Goal: Task Accomplishment & Management: Use online tool/utility

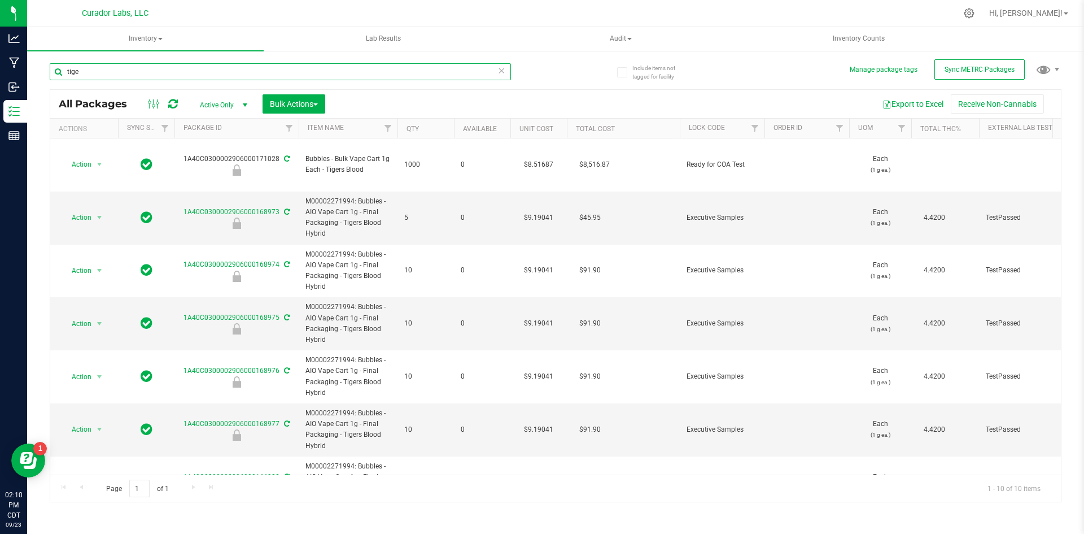
click at [284, 68] on input "tige" at bounding box center [280, 71] width 461 height 17
click at [286, 68] on input "tige" at bounding box center [280, 71] width 461 height 17
type input "atomic"
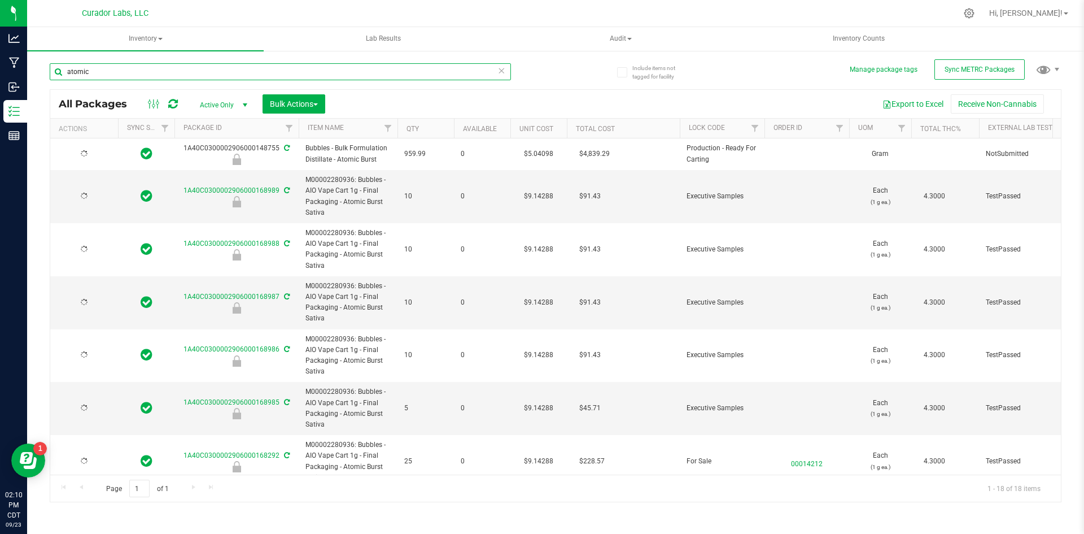
type input "2026-09-22"
type input "2026-08-26"
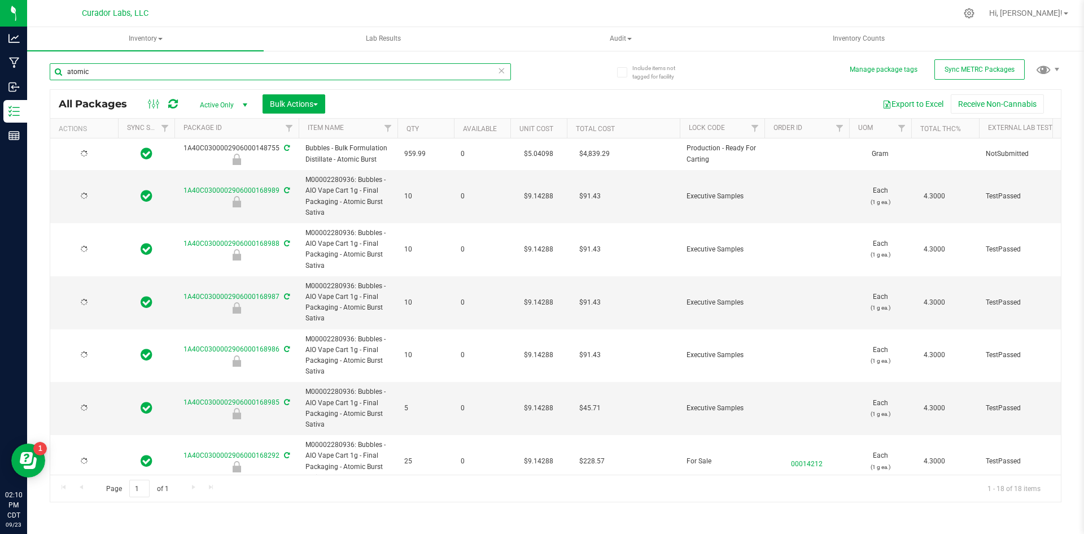
type input "2026-08-26"
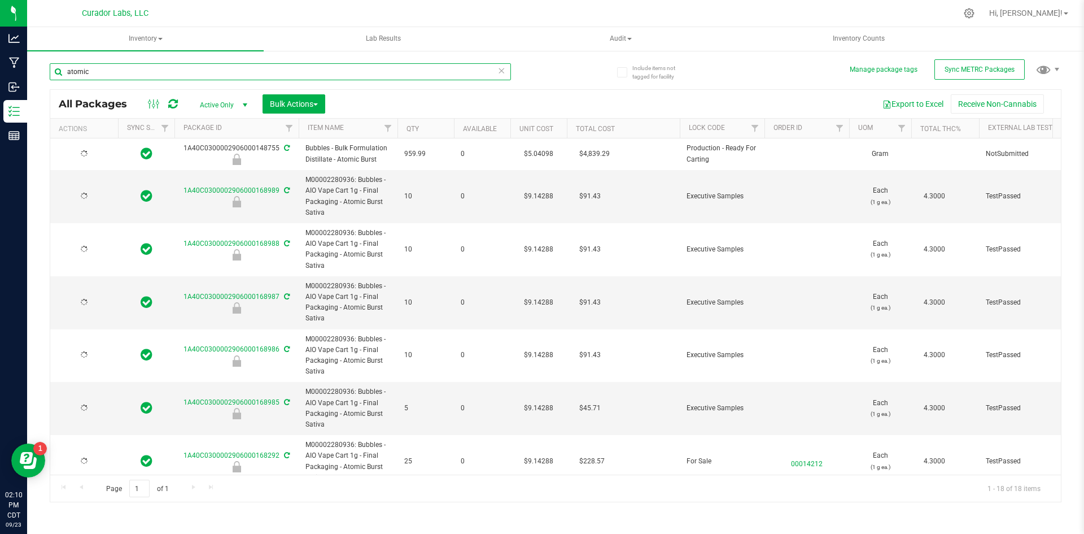
type input "2026-08-26"
type input "2026-08-22"
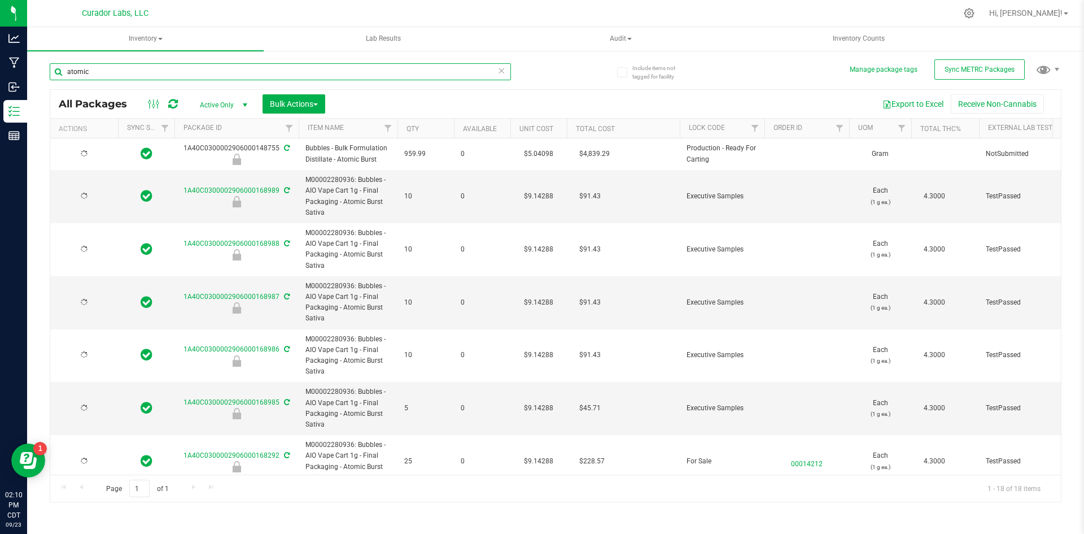
type input "2026-08-07"
type input "2025-10-02"
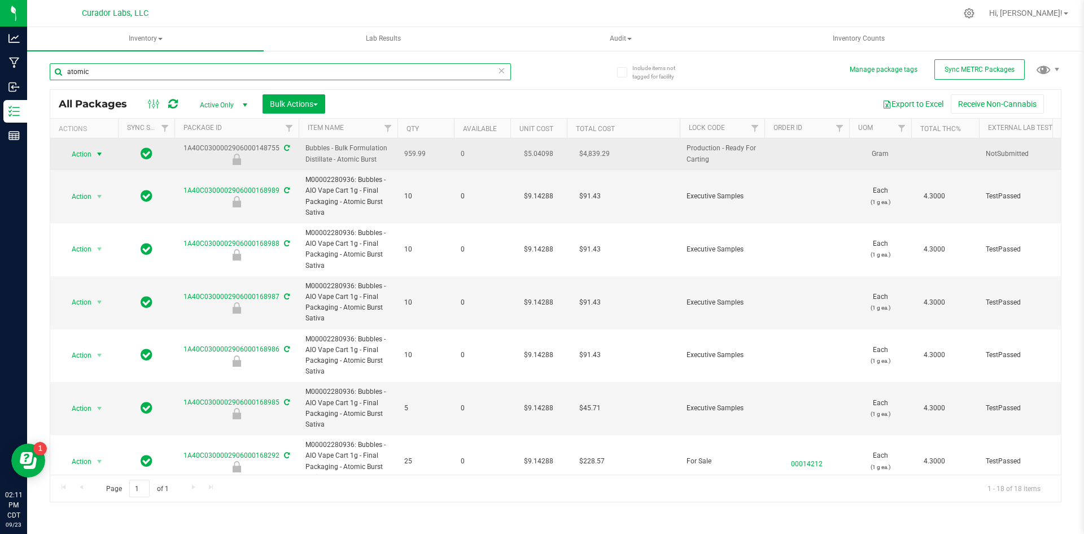
type input "atomic"
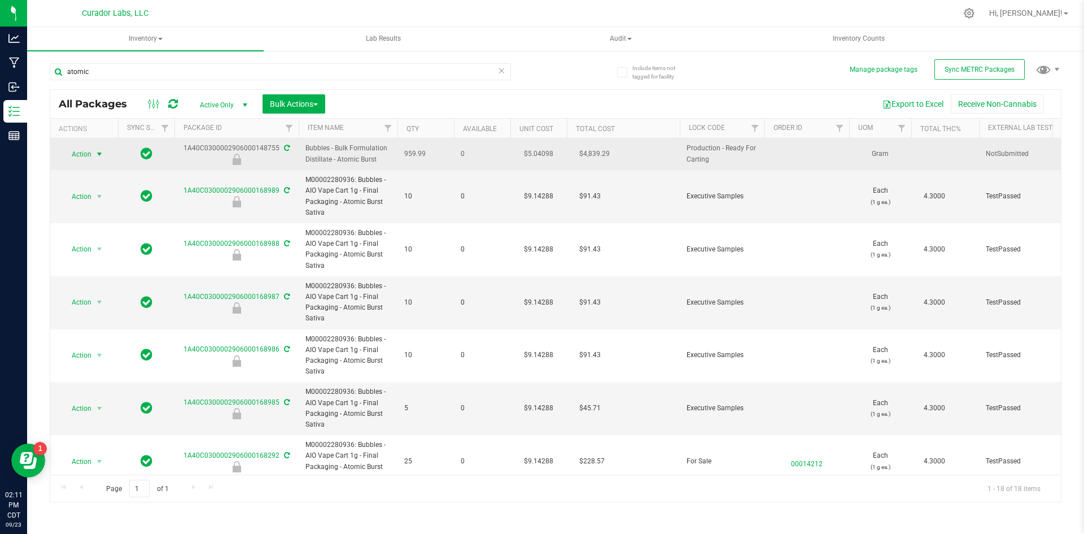
click at [98, 155] on span "select" at bounding box center [99, 154] width 9 height 9
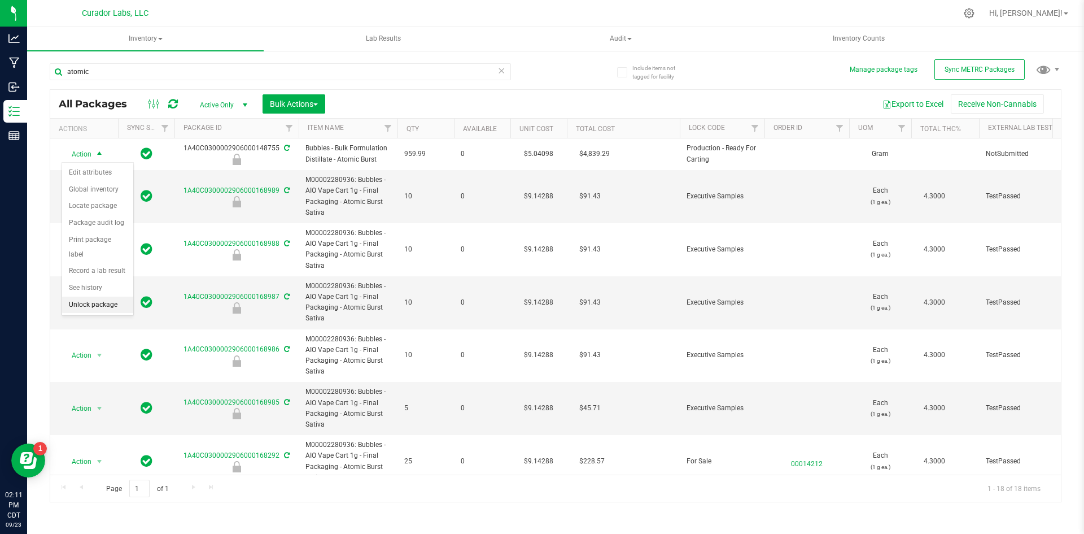
click at [102, 296] on li "Unlock package" at bounding box center [97, 304] width 71 height 17
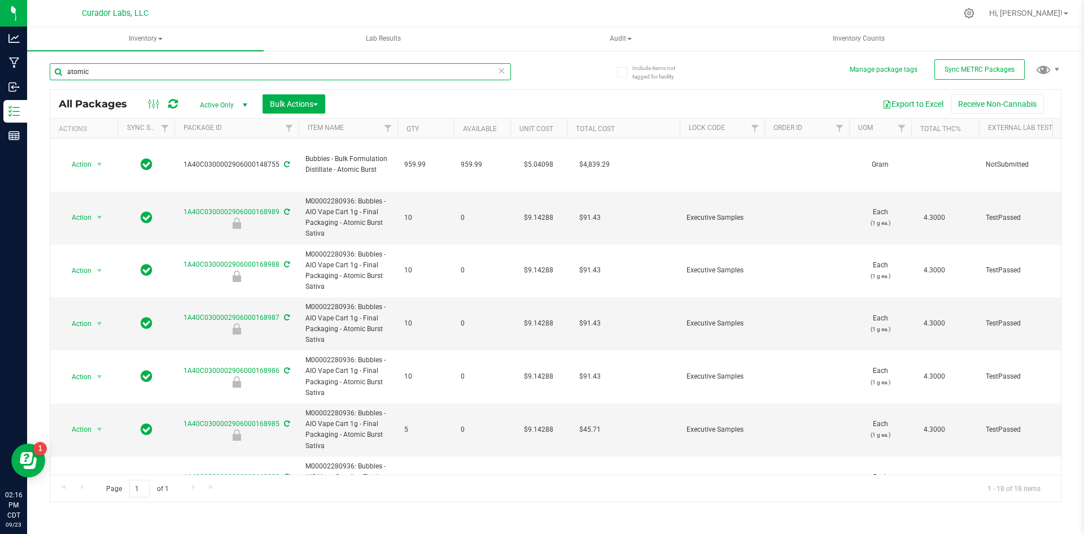
click at [111, 66] on input "atomic" at bounding box center [280, 71] width 461 height 17
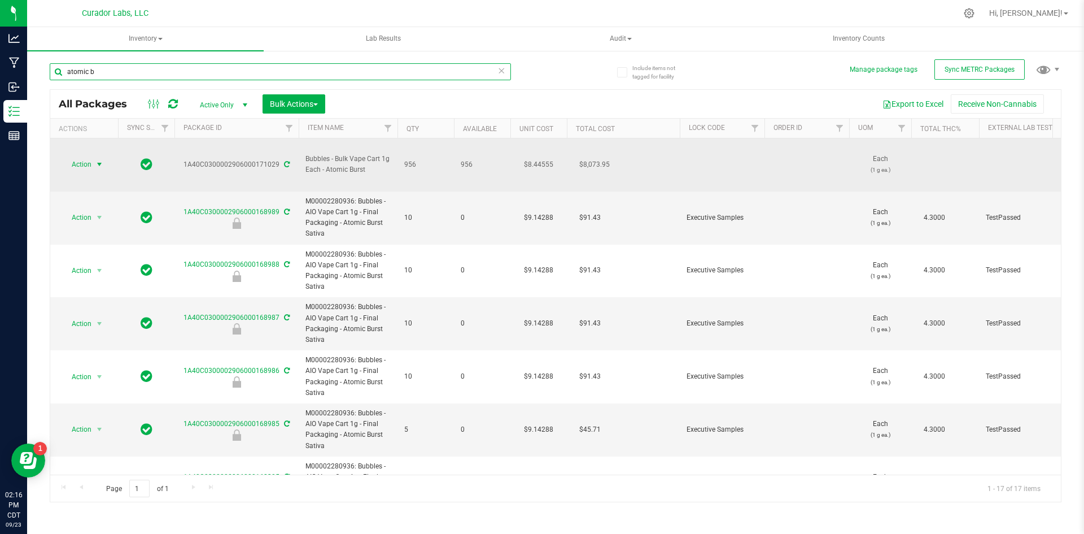
type input "atomic b"
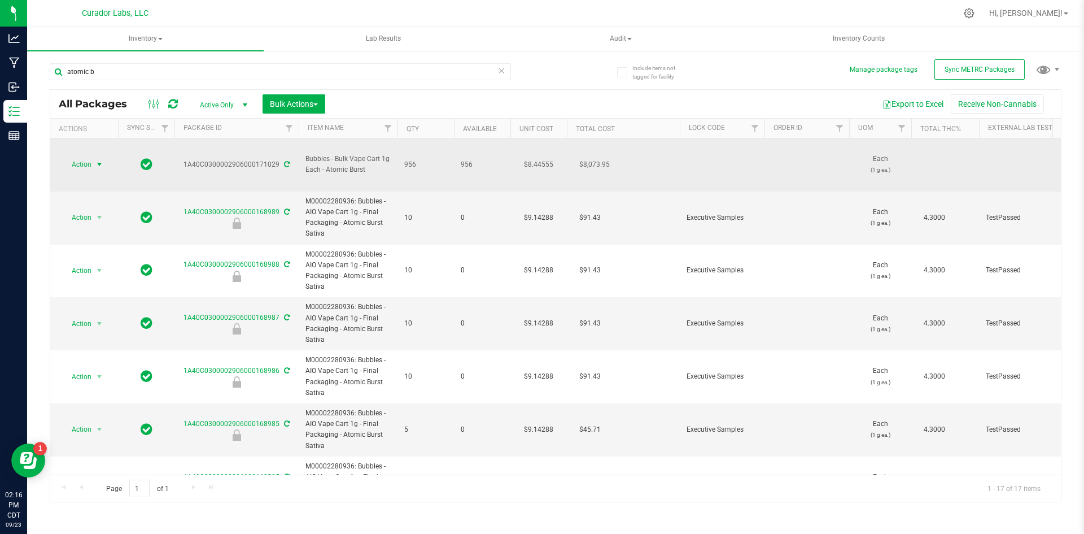
click at [101, 160] on span "select" at bounding box center [99, 164] width 9 height 9
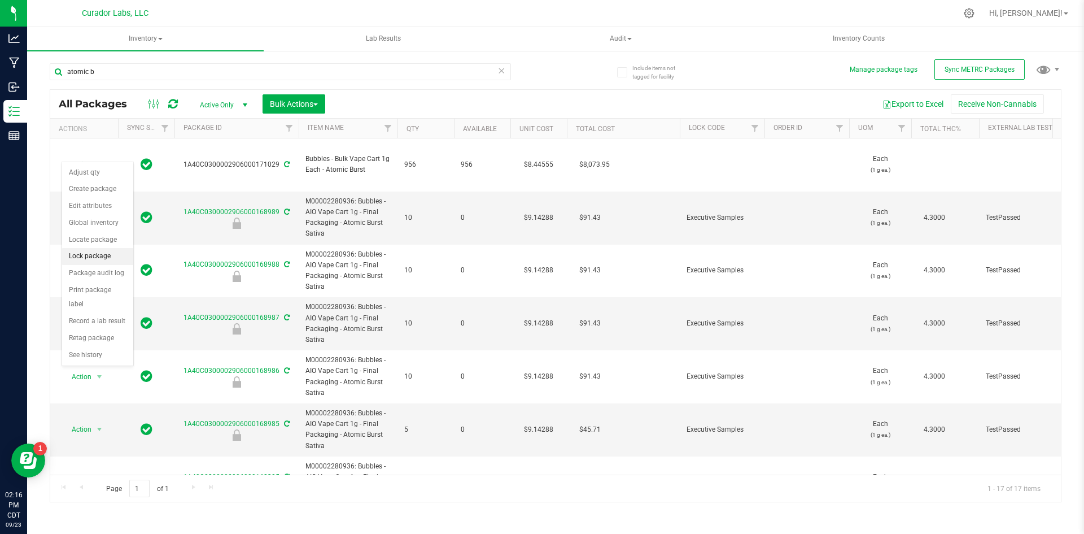
click at [84, 254] on li "Lock package" at bounding box center [97, 256] width 71 height 17
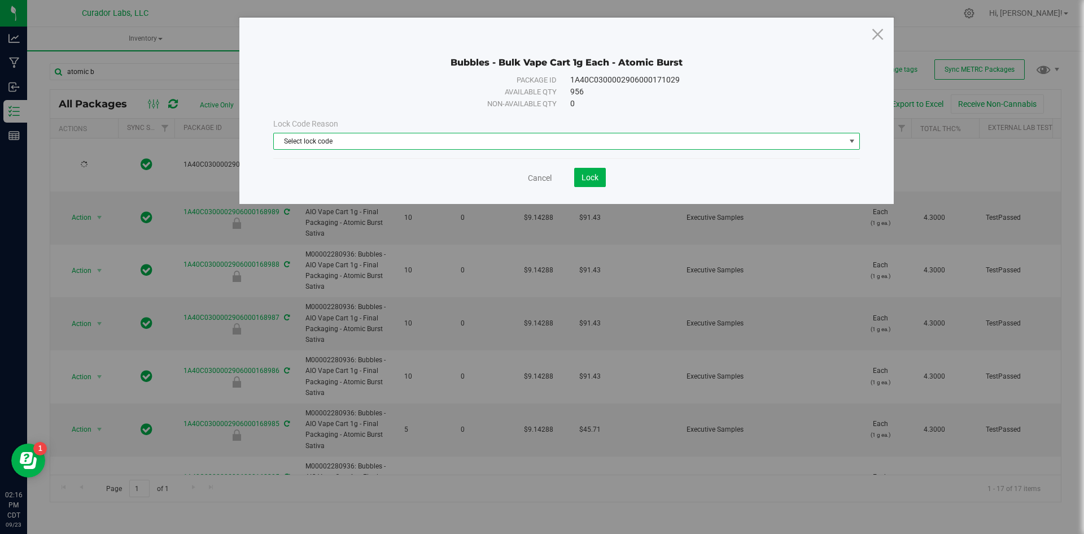
click at [286, 143] on span "Select lock code" at bounding box center [559, 141] width 571 height 16
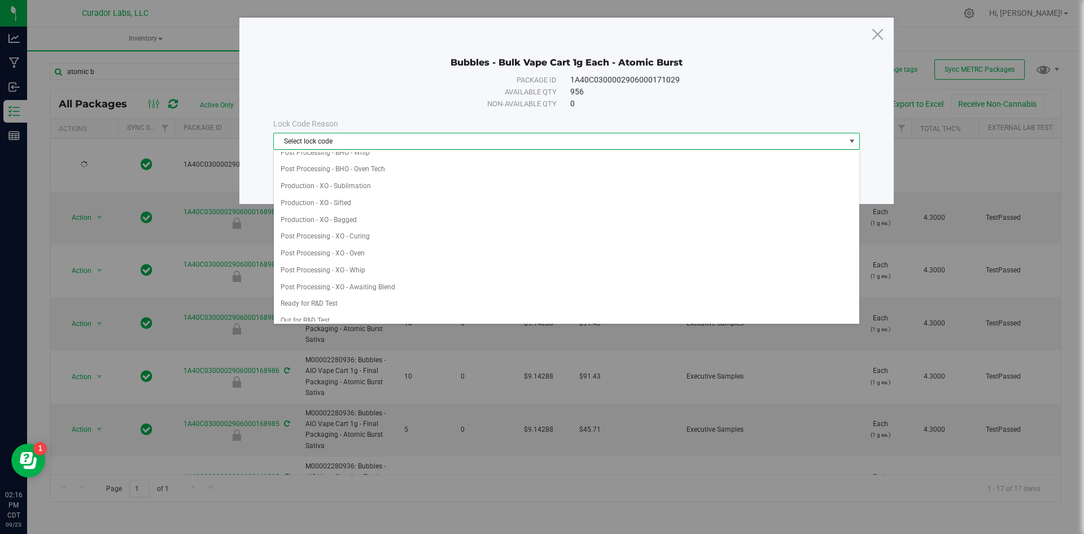
scroll to position [282, 0]
click at [320, 311] on li "Ready for COA Test" at bounding box center [566, 314] width 585 height 17
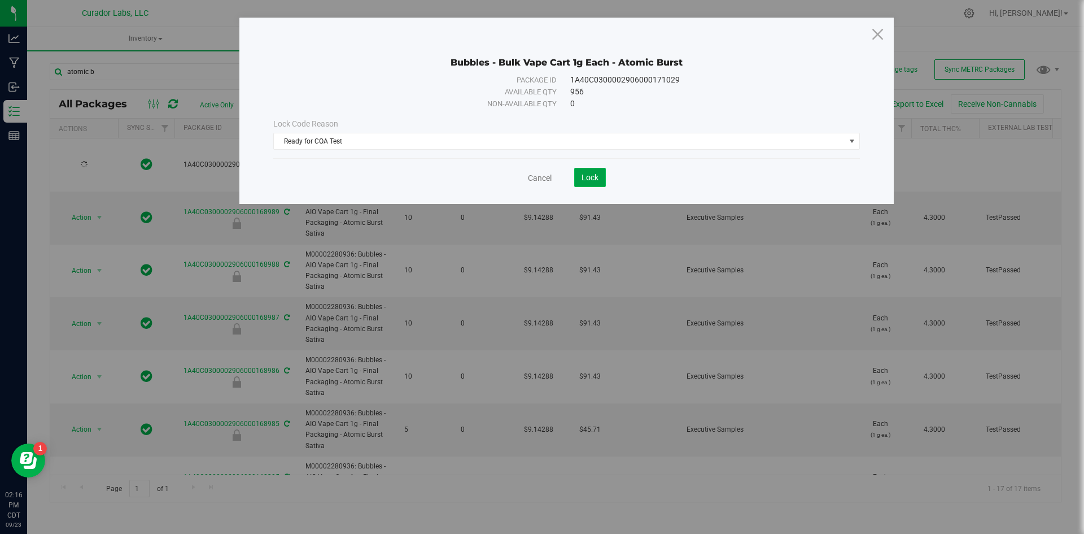
click at [579, 177] on button "Lock" at bounding box center [590, 177] width 32 height 19
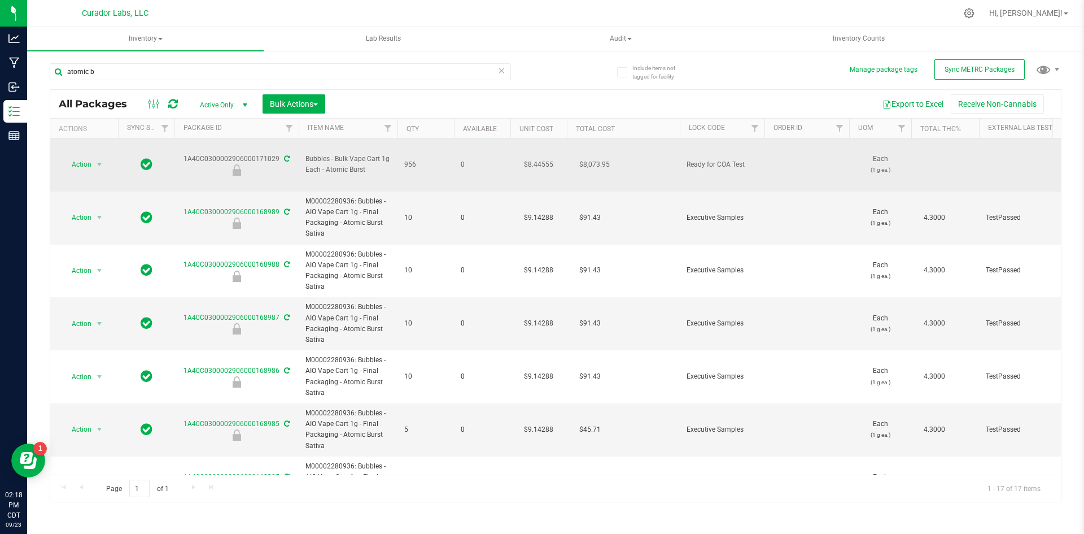
drag, startPoint x: 374, startPoint y: 164, endPoint x: 186, endPoint y: 150, distance: 188.5
copy tr "1A40C0300002906000171029 Bubbles - Bulk Vape Cart 1g Each - Atomic Burst"
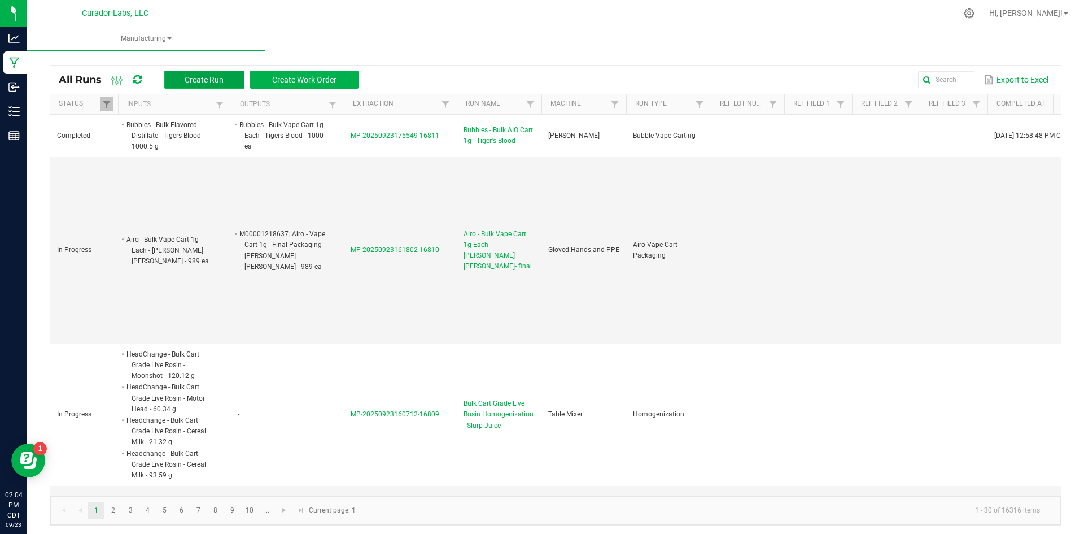
click at [191, 78] on span "Create Run" at bounding box center [204, 79] width 39 height 9
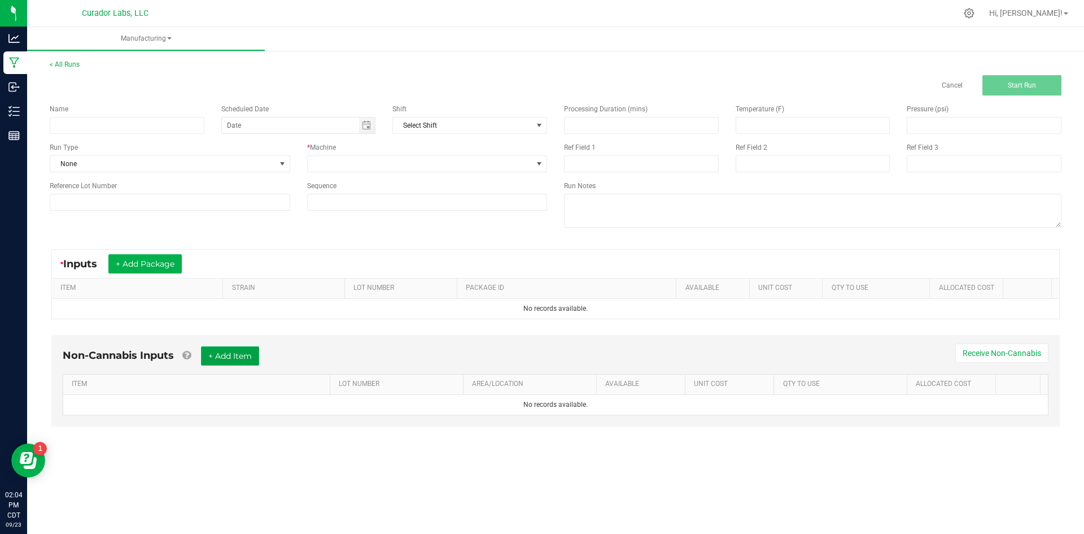
click at [220, 353] on button "+ Add Item" at bounding box center [230, 355] width 58 height 19
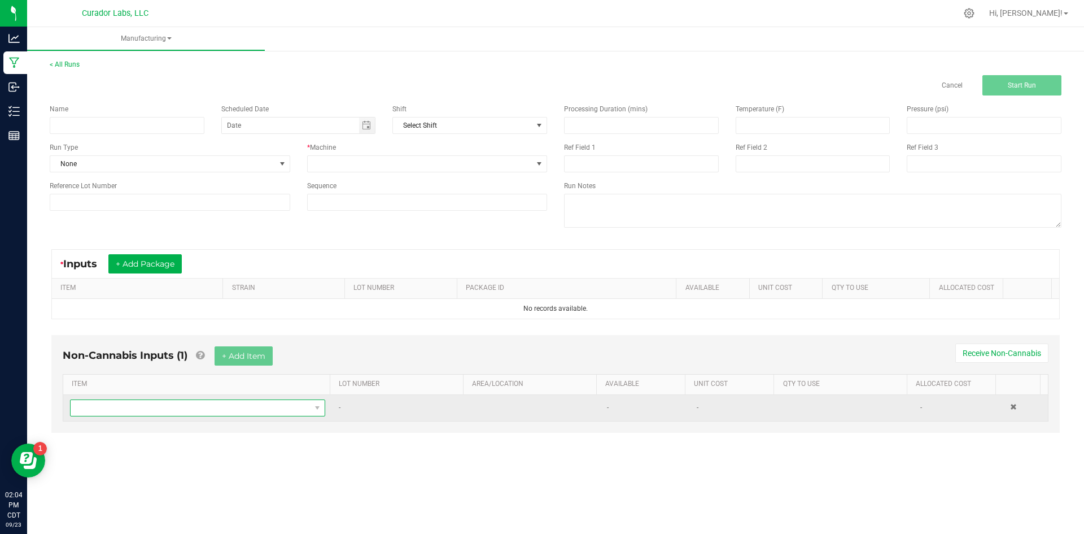
click at [246, 406] on span "NO DATA FOUND" at bounding box center [191, 408] width 240 height 16
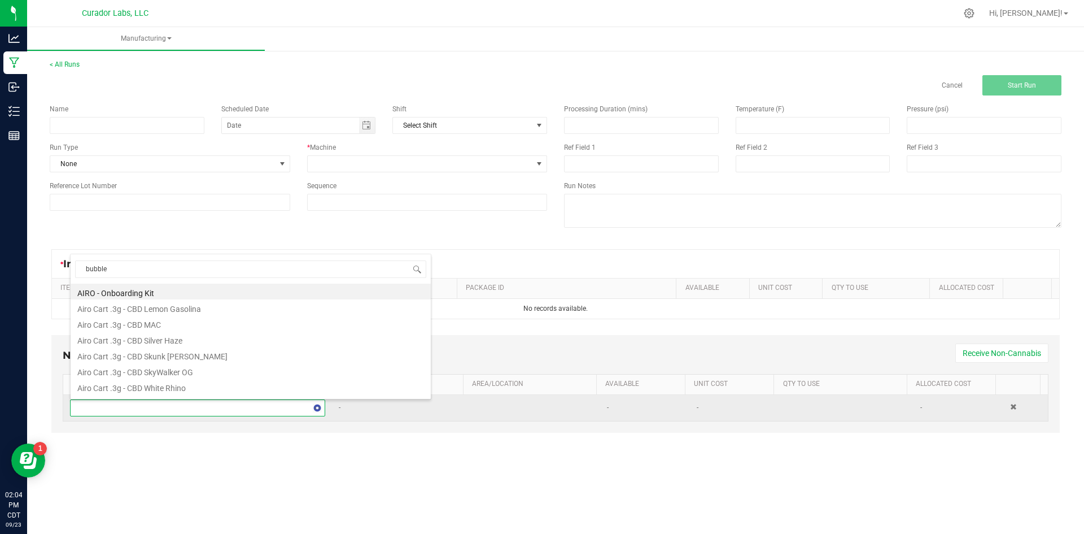
type input "bubbles"
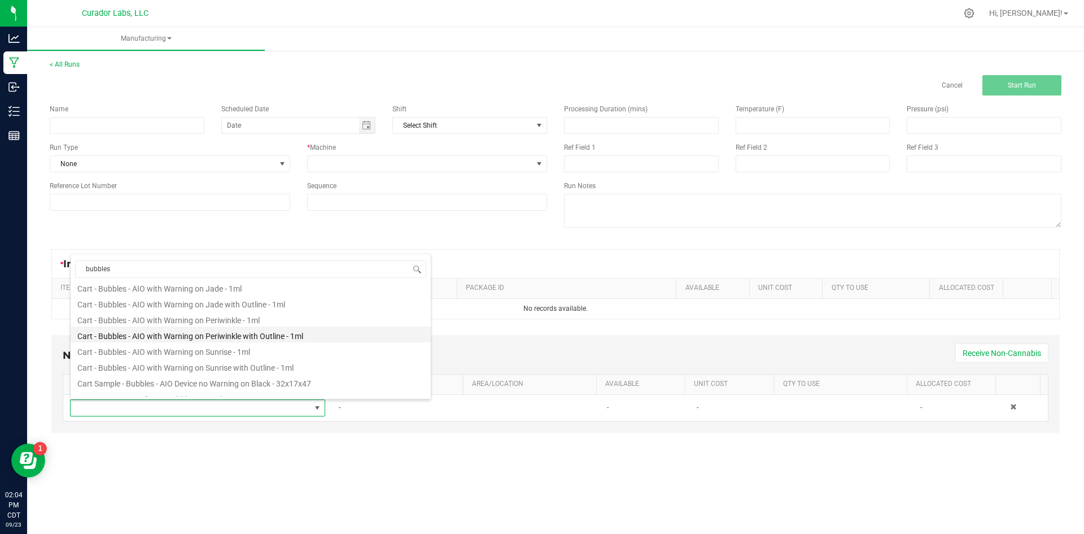
scroll to position [56, 0]
click at [174, 333] on li "Cart - Bubbles - AIO with Warning on Sunrise - 1ml" at bounding box center [251, 330] width 360 height 16
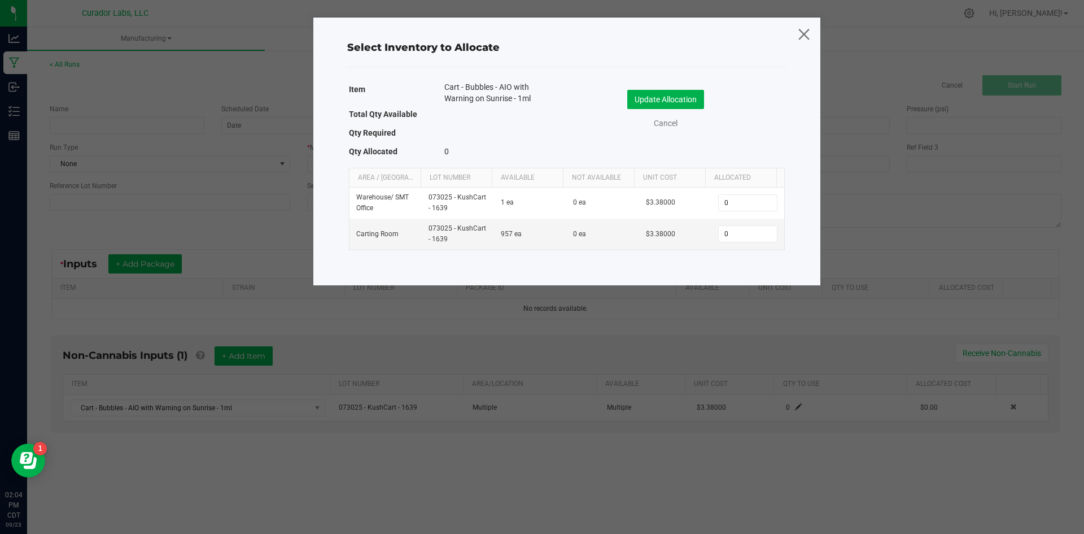
click at [807, 41] on icon at bounding box center [803, 33] width 15 height 27
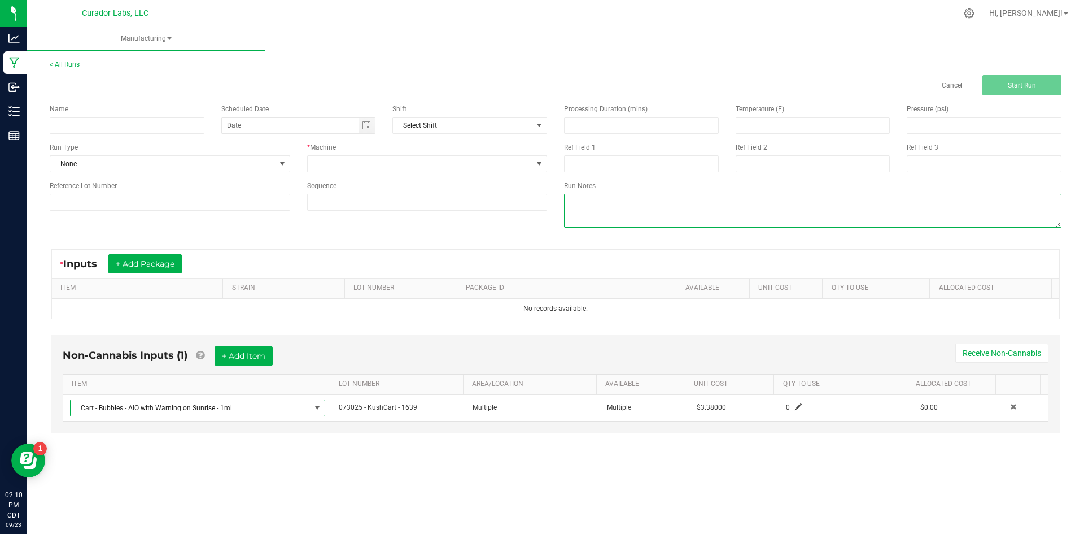
click at [766, 197] on textarea at bounding box center [812, 211] width 497 height 34
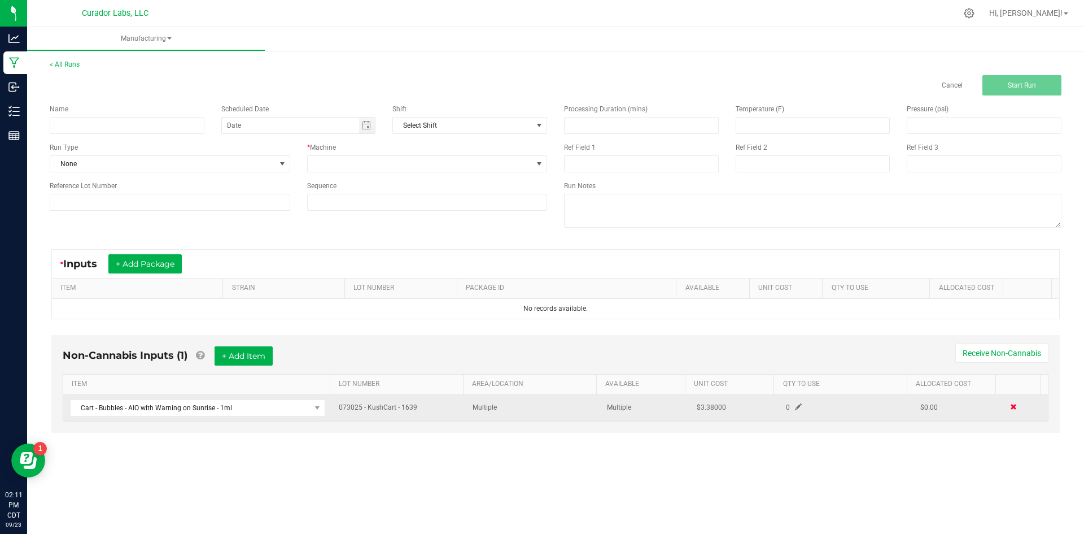
click at [1010, 408] on span at bounding box center [1013, 406] width 7 height 7
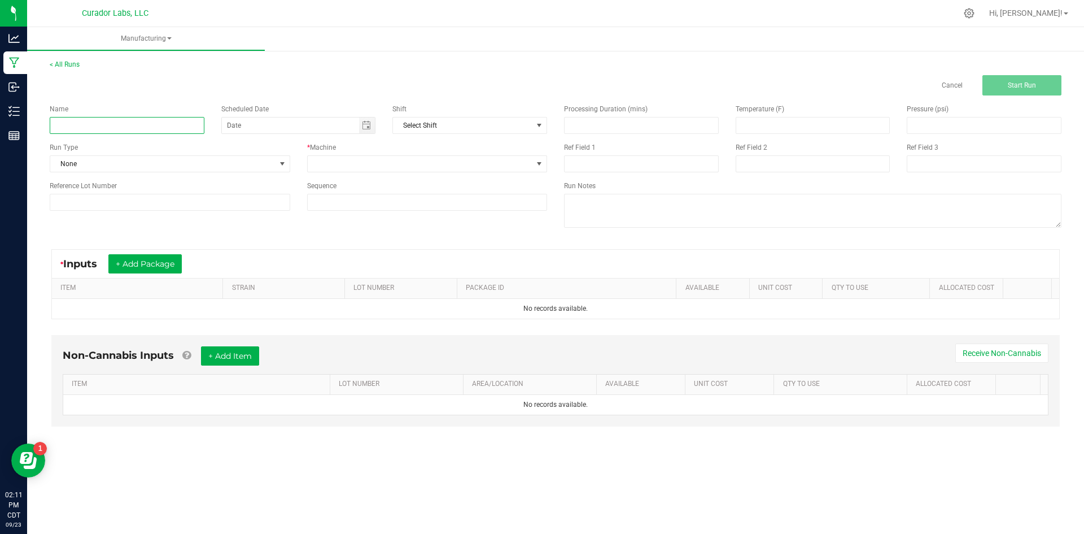
click at [162, 127] on input at bounding box center [127, 125] width 155 height 17
type input "Bubbles - Bulk AIO Cart 1g - Atomic Burst"
click at [109, 168] on span "None" at bounding box center [162, 164] width 225 height 16
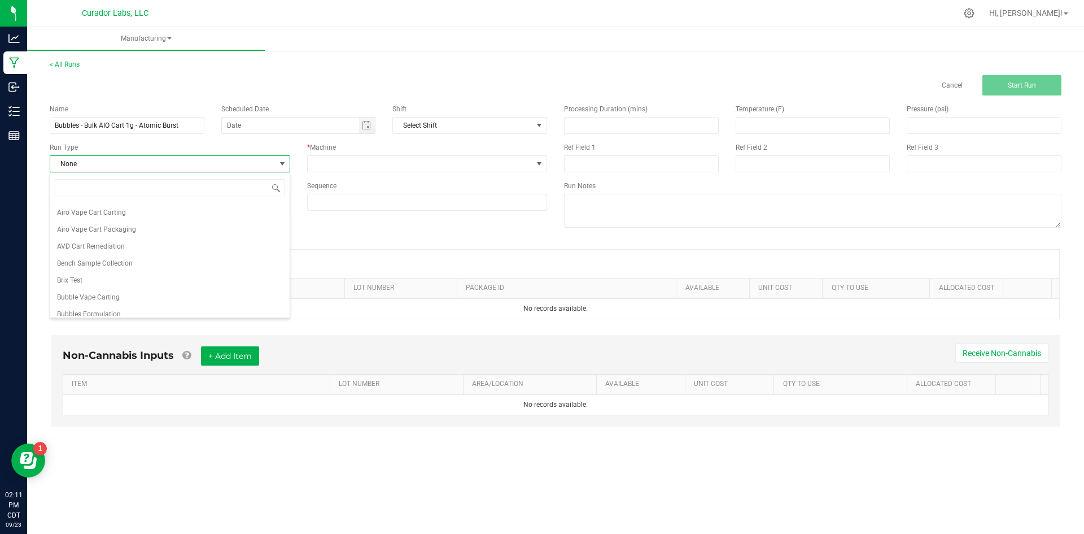
scroll to position [113, 0]
click at [98, 253] on span "Bubble Vape Carting" at bounding box center [88, 250] width 63 height 11
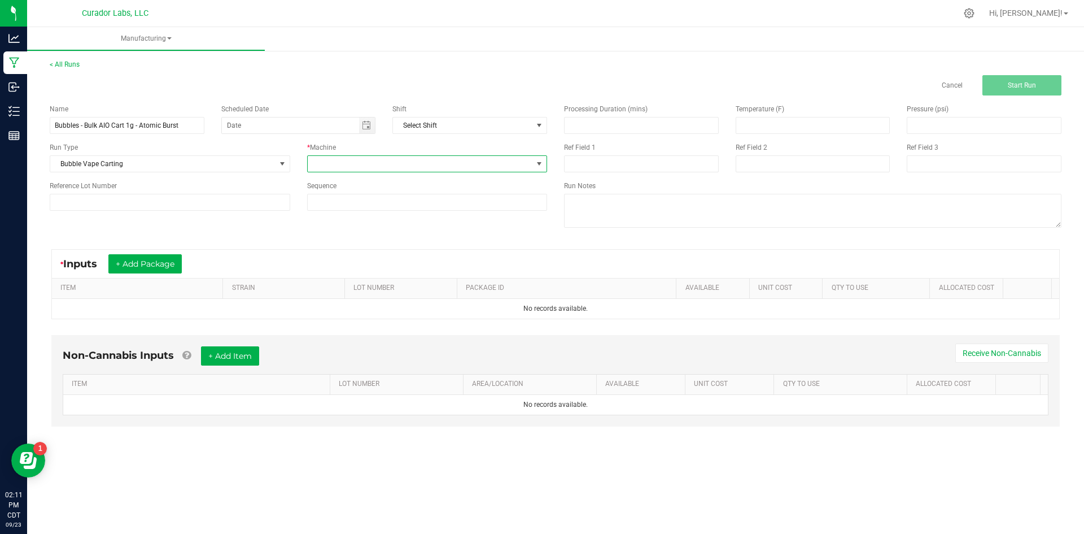
click at [318, 167] on span at bounding box center [420, 164] width 225 height 16
click at [344, 281] on li "[PERSON_NAME]" at bounding box center [427, 279] width 239 height 19
click at [369, 206] on input at bounding box center [427, 202] width 239 height 16
type input "5"
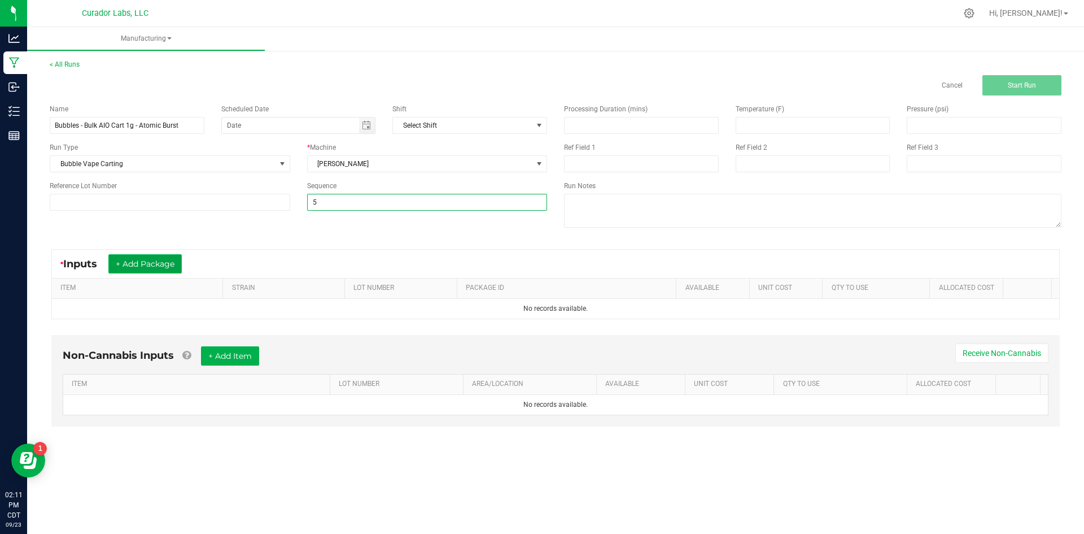
click at [181, 263] on button "+ Add Package" at bounding box center [144, 263] width 73 height 19
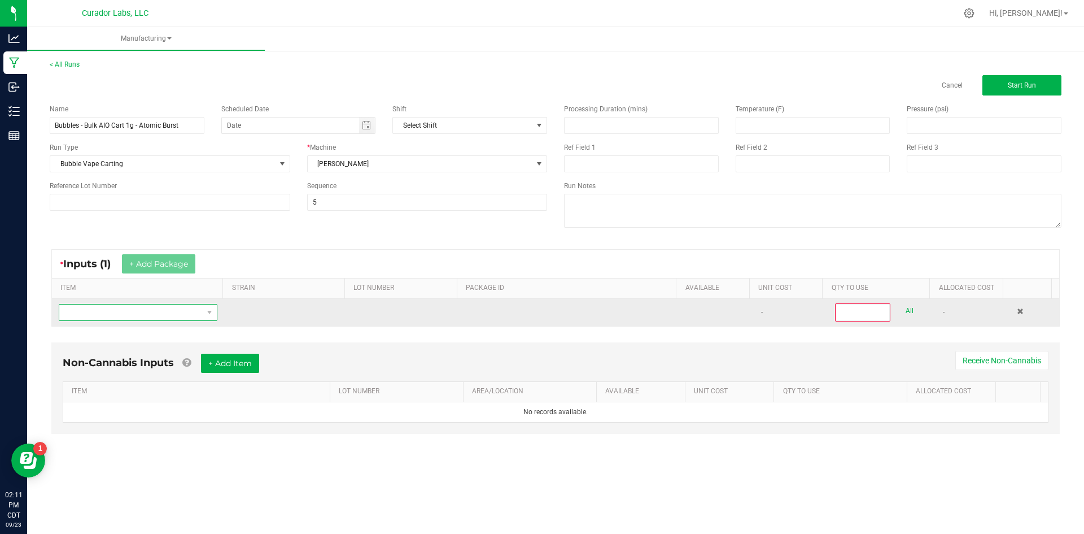
click at [160, 312] on span "NO DATA FOUND" at bounding box center [130, 312] width 143 height 16
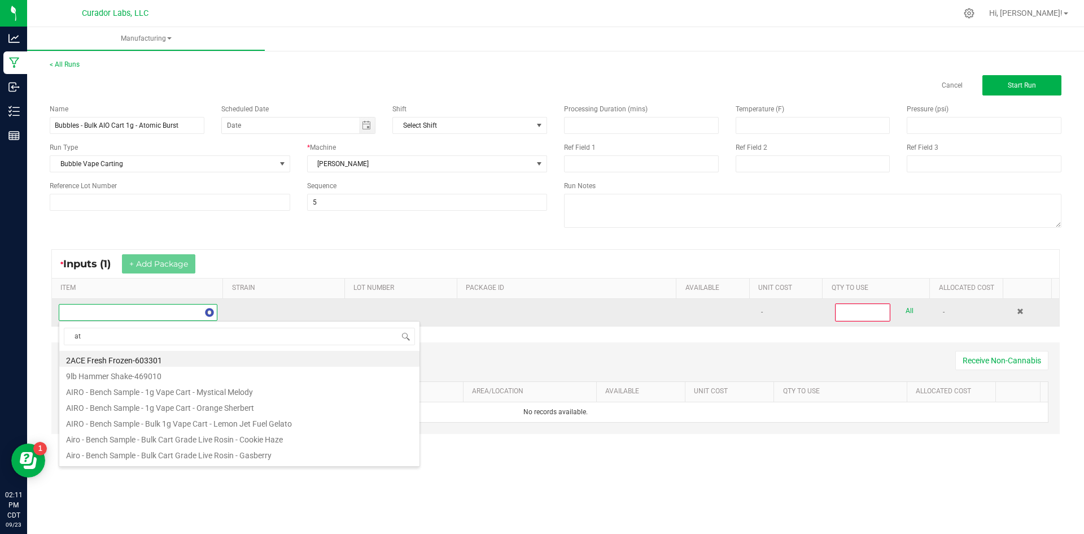
scroll to position [17, 156]
type input "atomic"
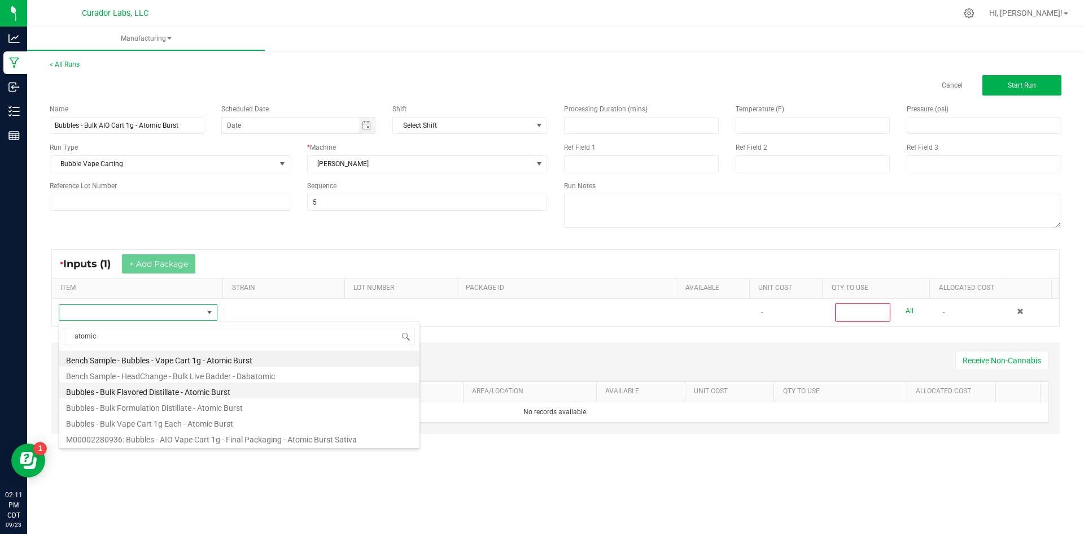
click at [125, 393] on li "Bubbles - Bulk Flavored Distillate - Atomic Burst" at bounding box center [239, 390] width 360 height 16
type input "0"
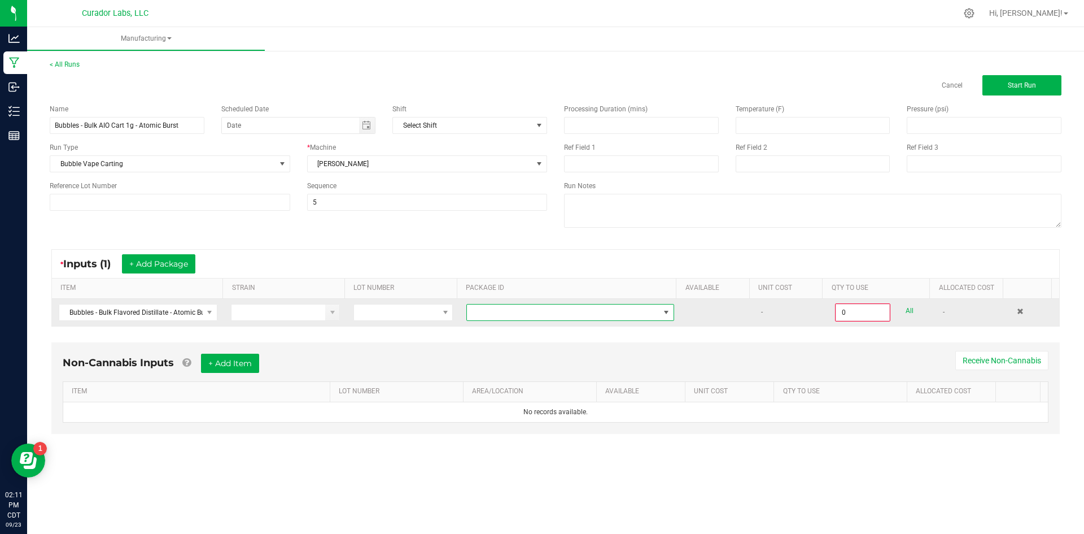
click at [510, 315] on span "NO DATA FOUND" at bounding box center [563, 312] width 193 height 16
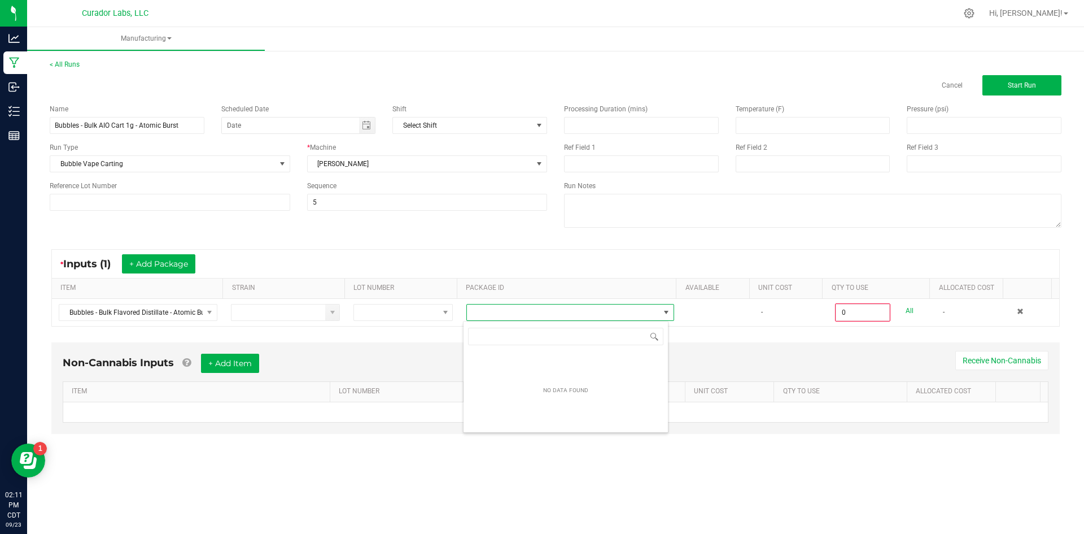
scroll to position [17, 206]
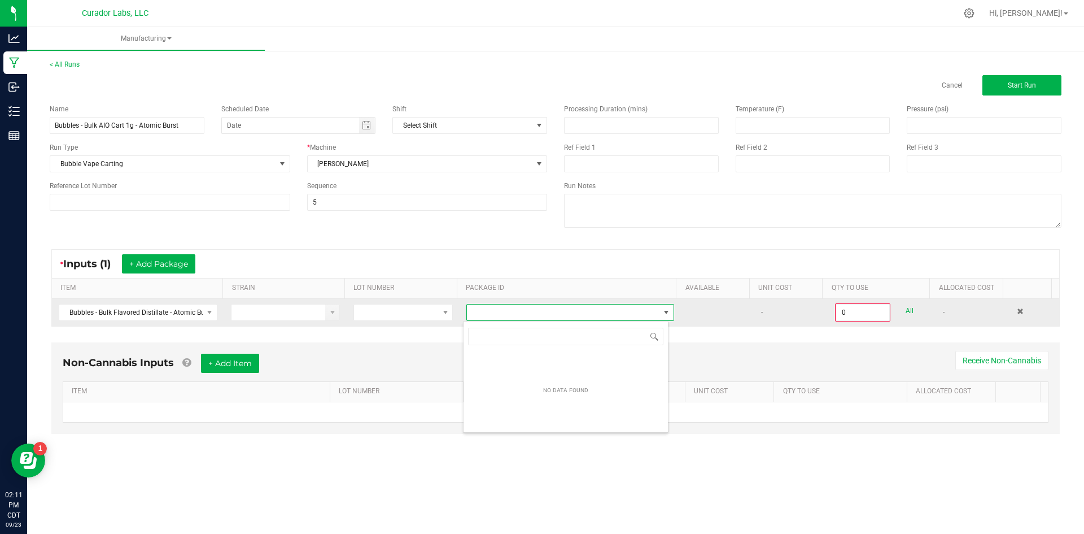
click at [611, 313] on span "NO DATA FOUND" at bounding box center [563, 312] width 193 height 16
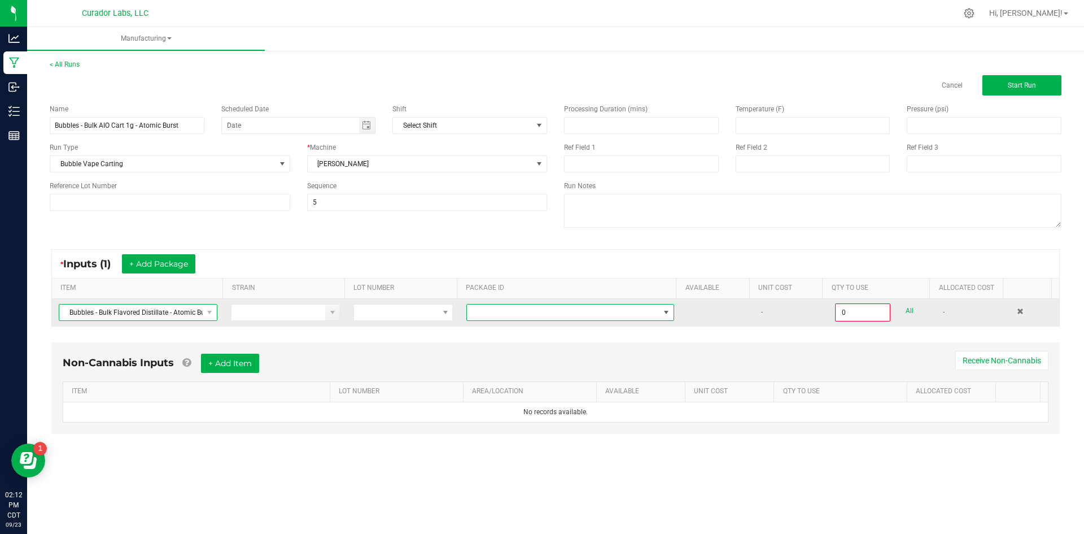
click at [193, 309] on span "Bubbles - Bulk Flavored Distillate - Atomic Burst" at bounding box center [130, 312] width 143 height 16
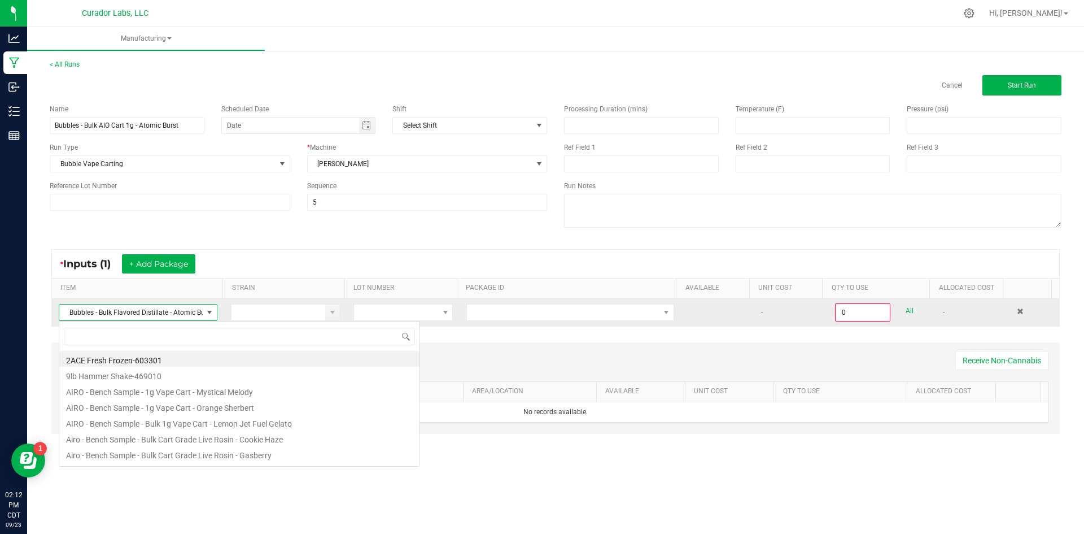
scroll to position [17, 157]
type input "atomic"
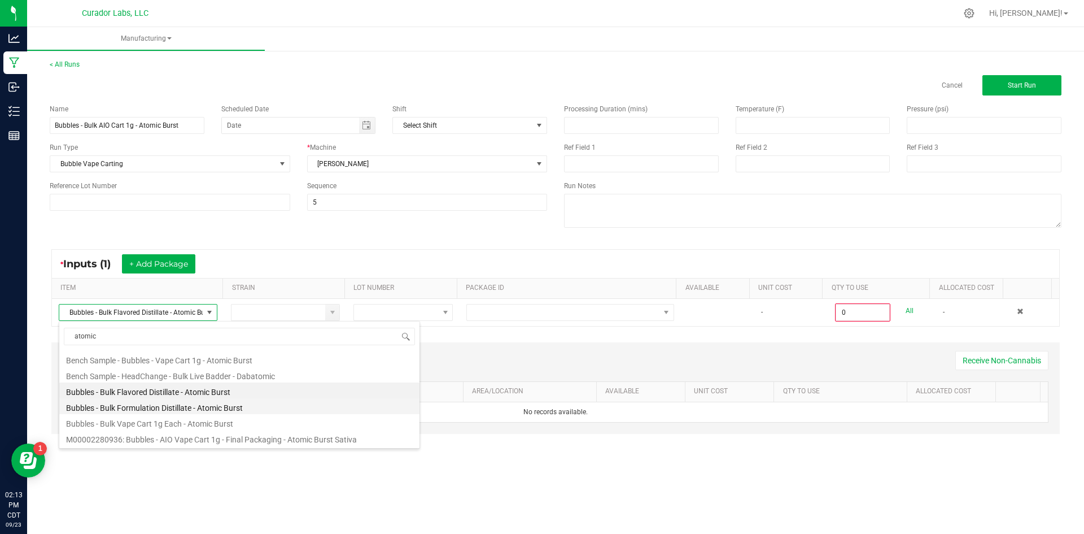
click at [158, 411] on li "Bubbles - Bulk Formulation Distillate - Atomic Burst" at bounding box center [239, 406] width 360 height 16
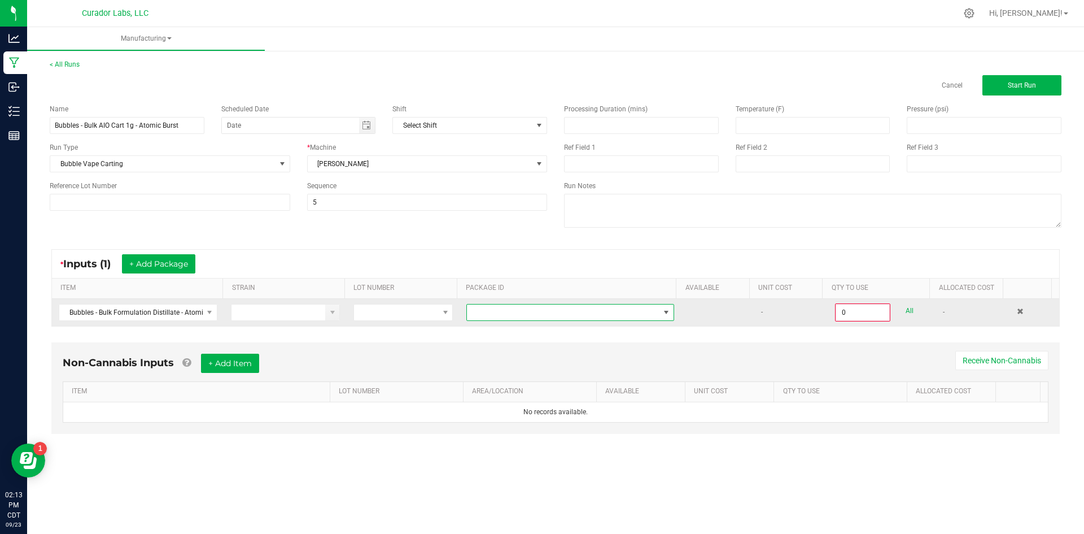
click at [479, 318] on span "NO DATA FOUND" at bounding box center [563, 312] width 193 height 16
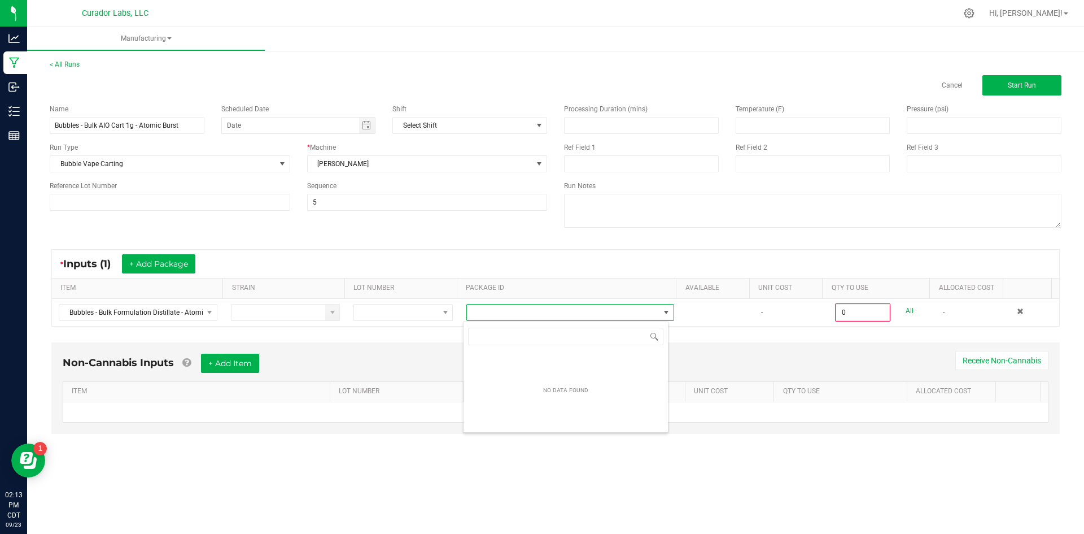
scroll to position [17, 206]
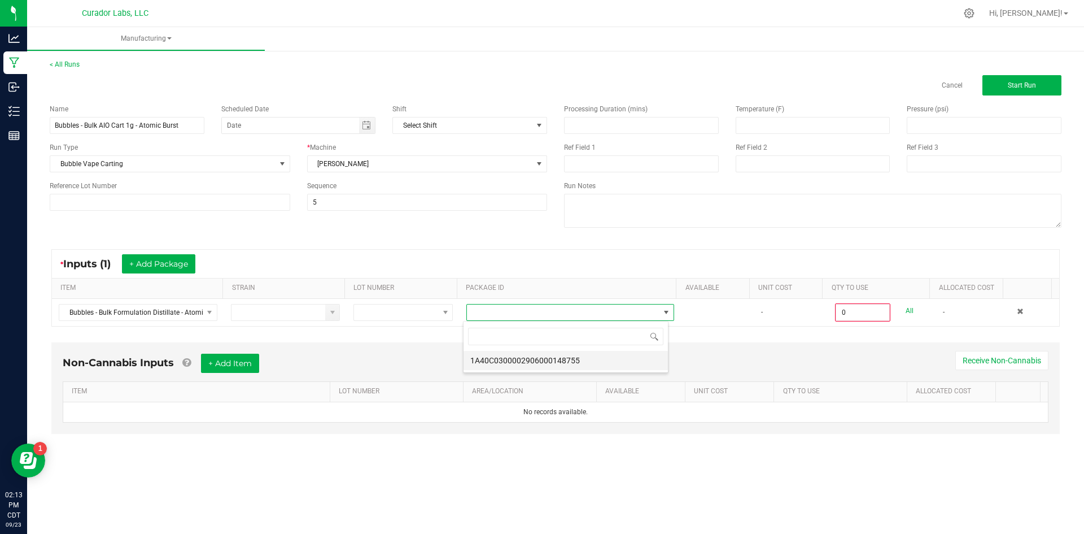
click at [545, 361] on li "1A40C0300002906000148755" at bounding box center [566, 360] width 204 height 19
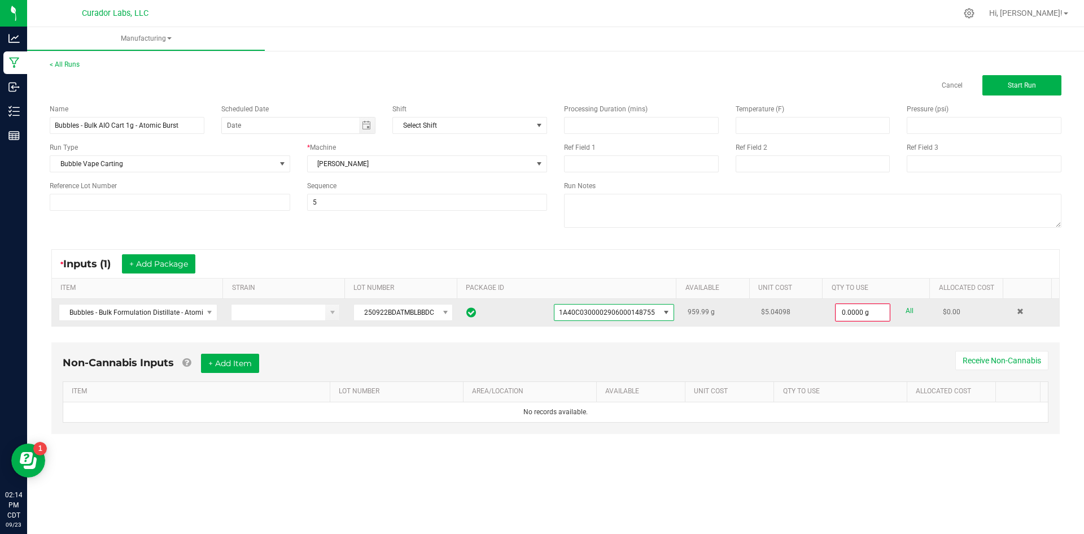
click at [906, 308] on link "All" at bounding box center [910, 310] width 8 height 15
type input "959.9900 g"
click at [1000, 82] on button "Start Run" at bounding box center [1021, 85] width 79 height 20
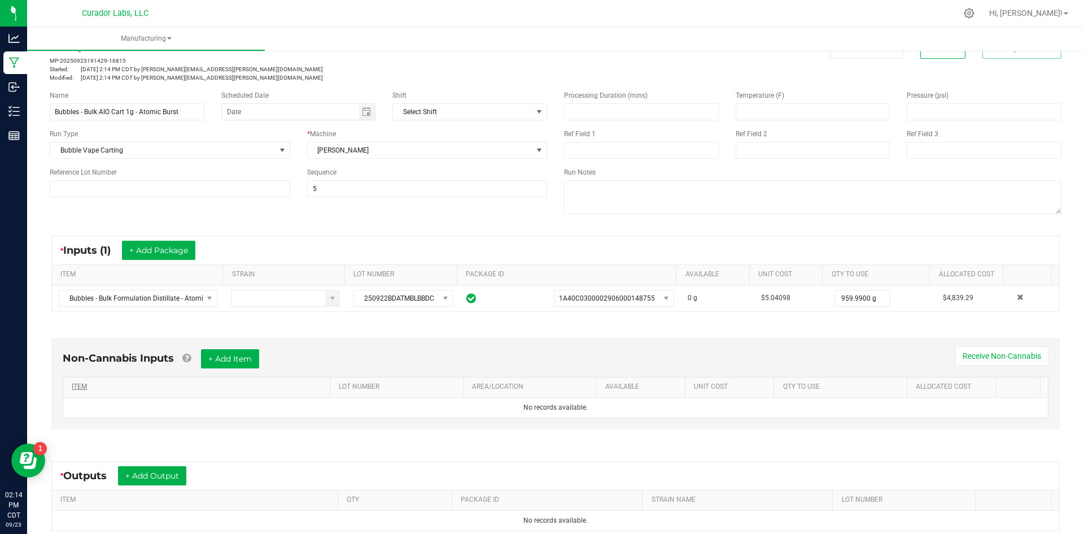
scroll to position [56, 0]
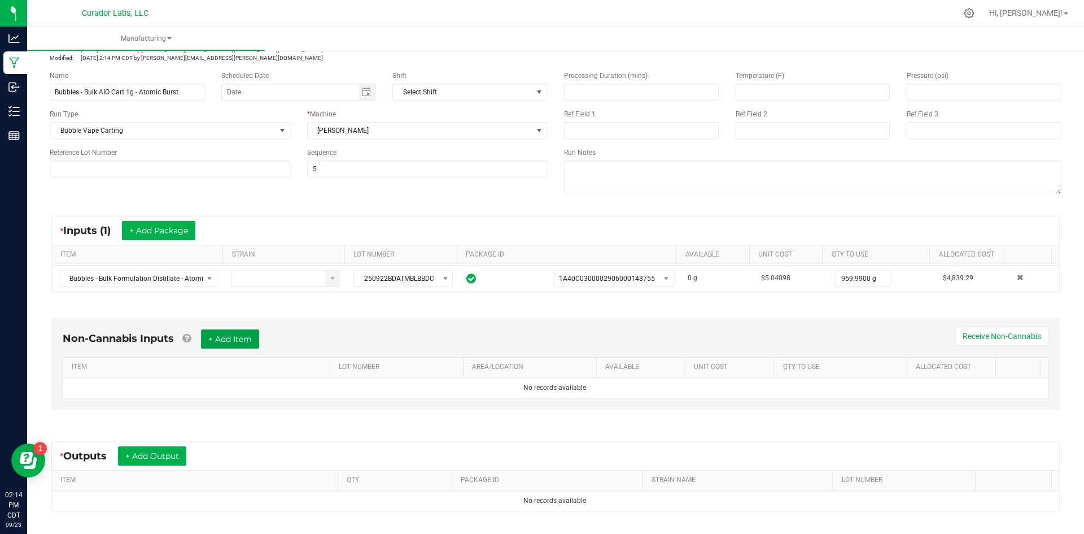
click at [244, 347] on button "+ Add Item" at bounding box center [230, 338] width 58 height 19
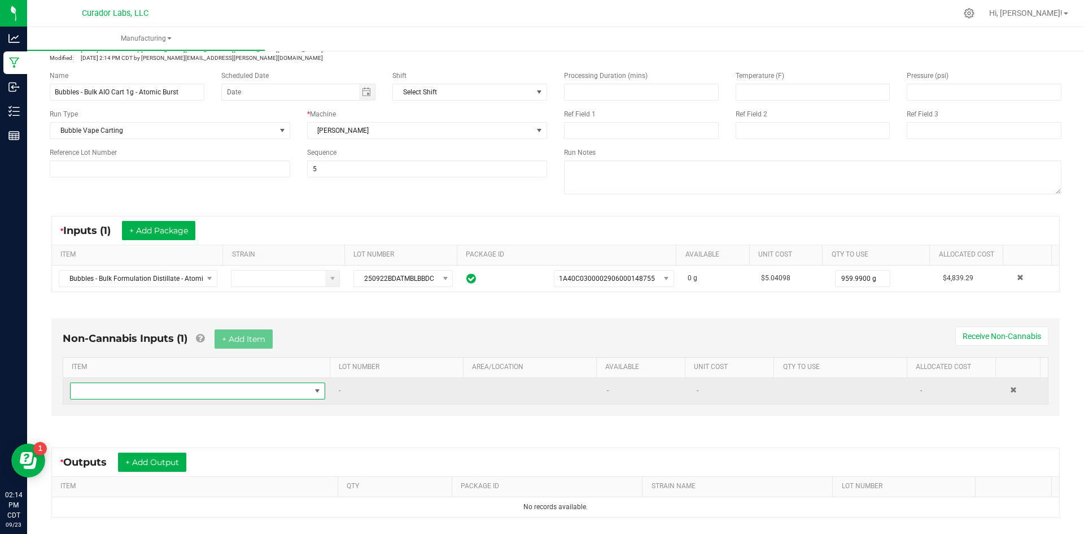
click at [194, 392] on span "NO DATA FOUND" at bounding box center [191, 391] width 240 height 16
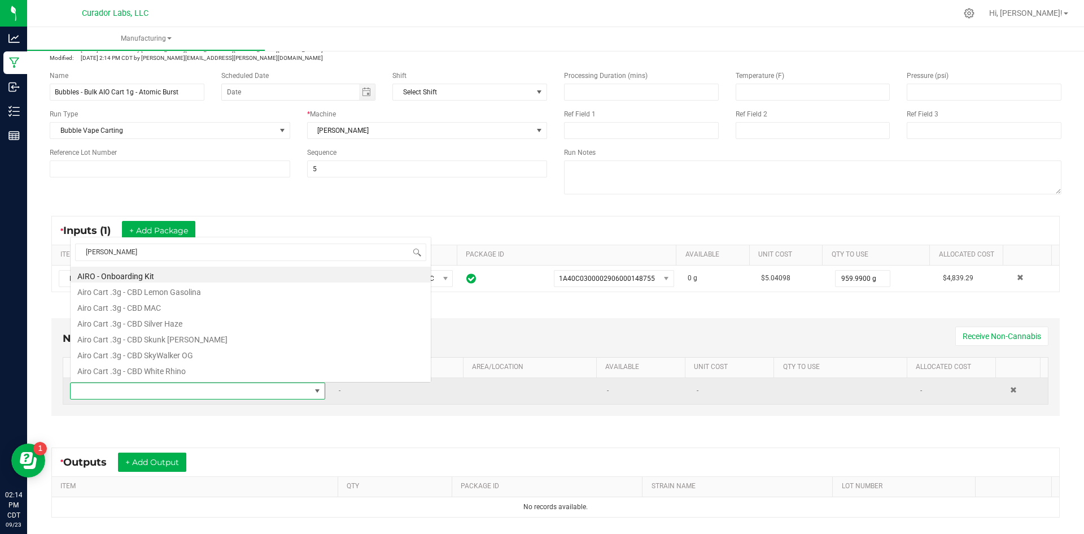
scroll to position [17, 248]
type input "bubbles"
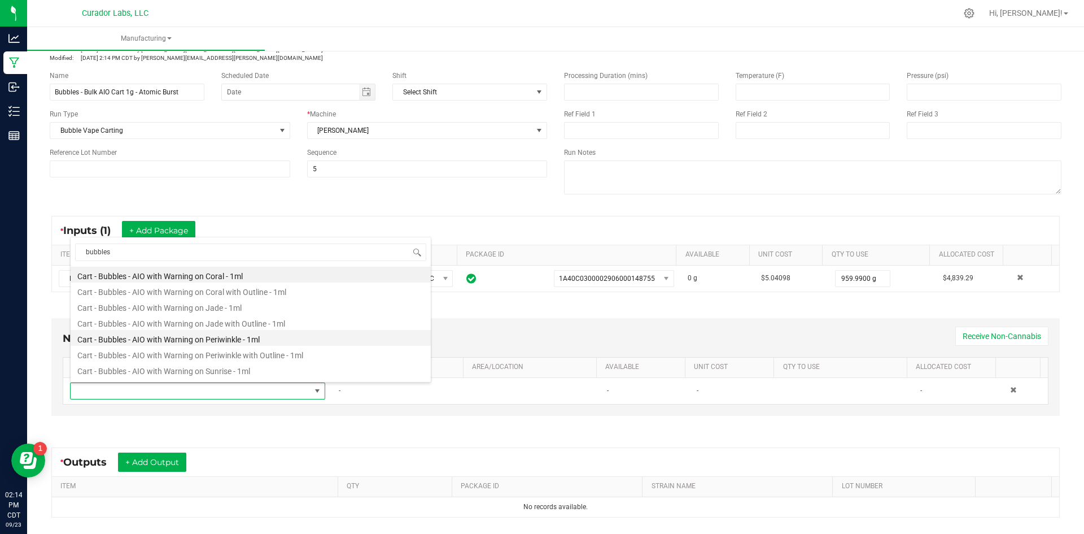
scroll to position [56, 0]
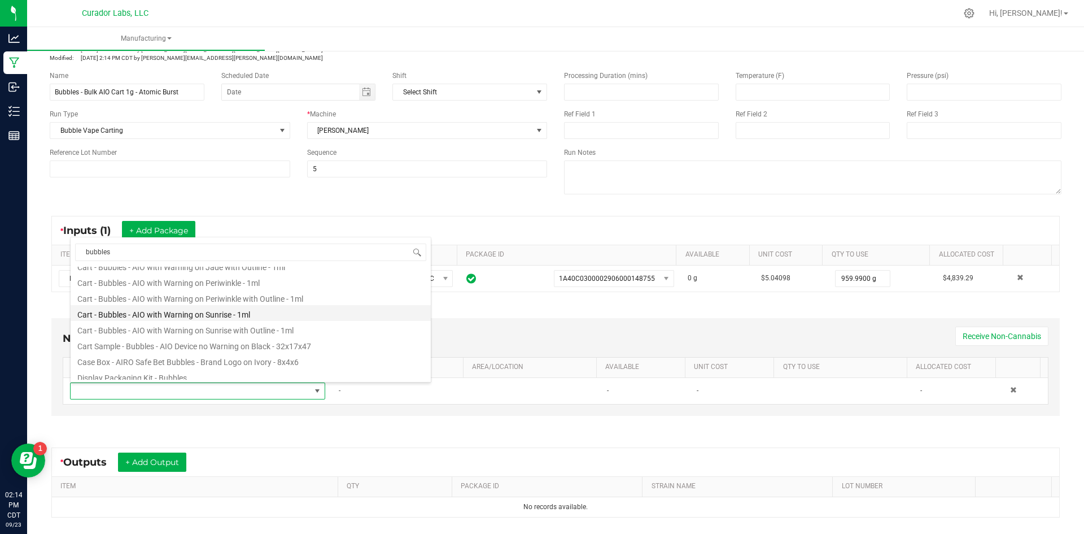
click at [180, 317] on li "Cart - Bubbles - AIO with Warning on Sunrise - 1ml" at bounding box center [251, 313] width 360 height 16
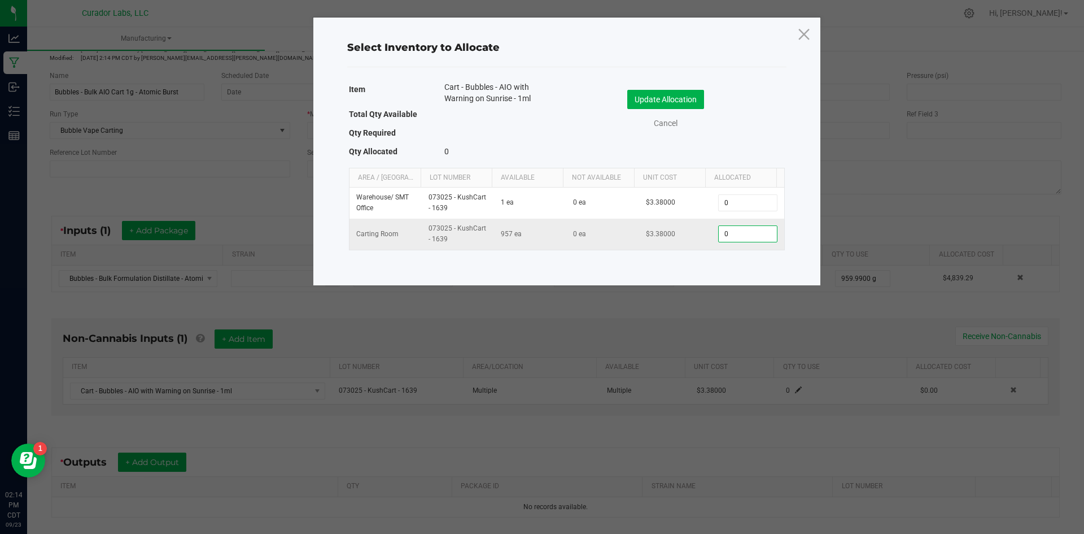
click at [731, 234] on input "0" at bounding box center [748, 234] width 58 height 16
type input "957"
click at [691, 95] on button "Update Allocation" at bounding box center [665, 99] width 77 height 19
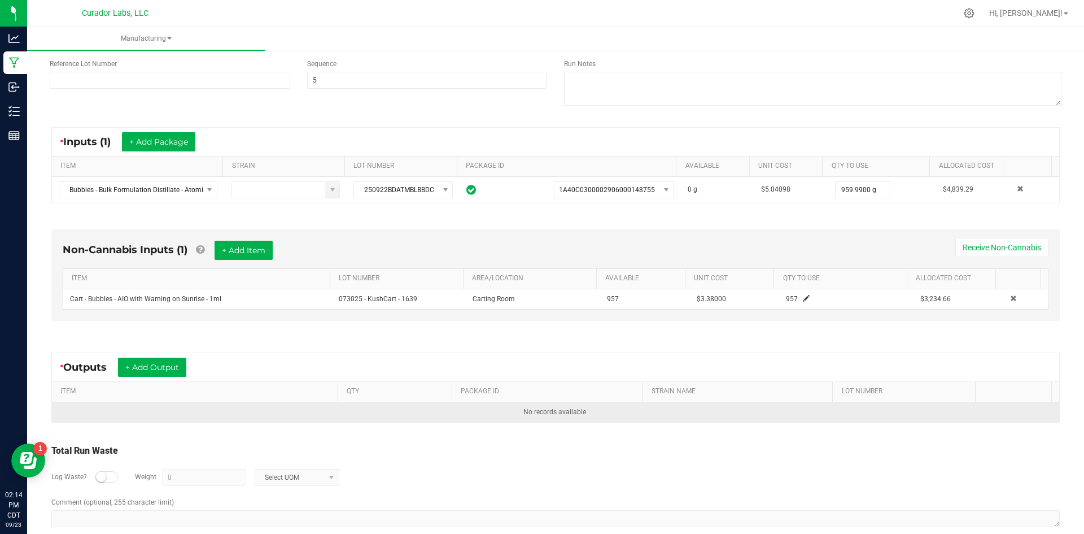
scroll to position [163, 0]
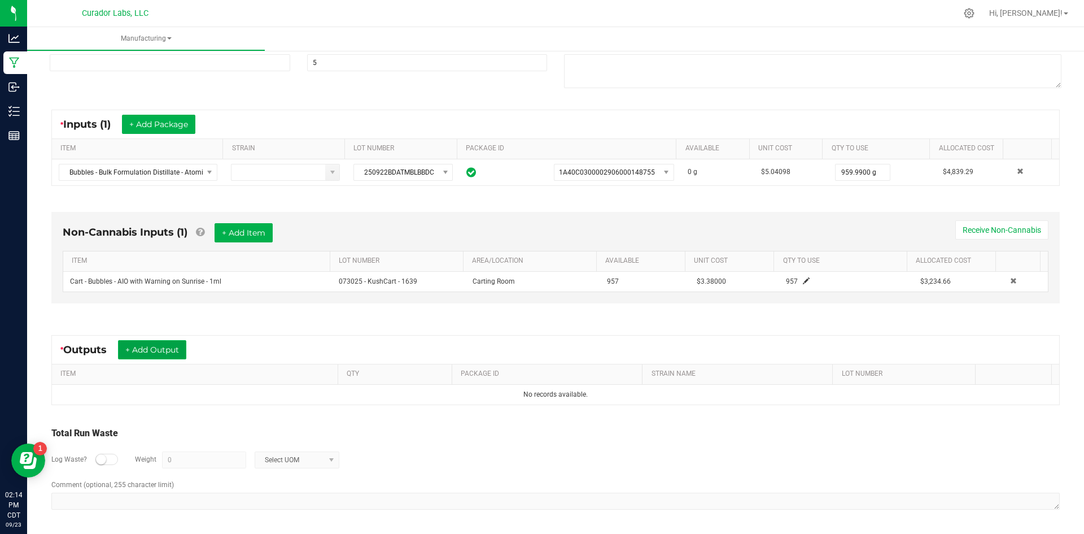
click at [161, 355] on button "+ Add Output" at bounding box center [152, 349] width 68 height 19
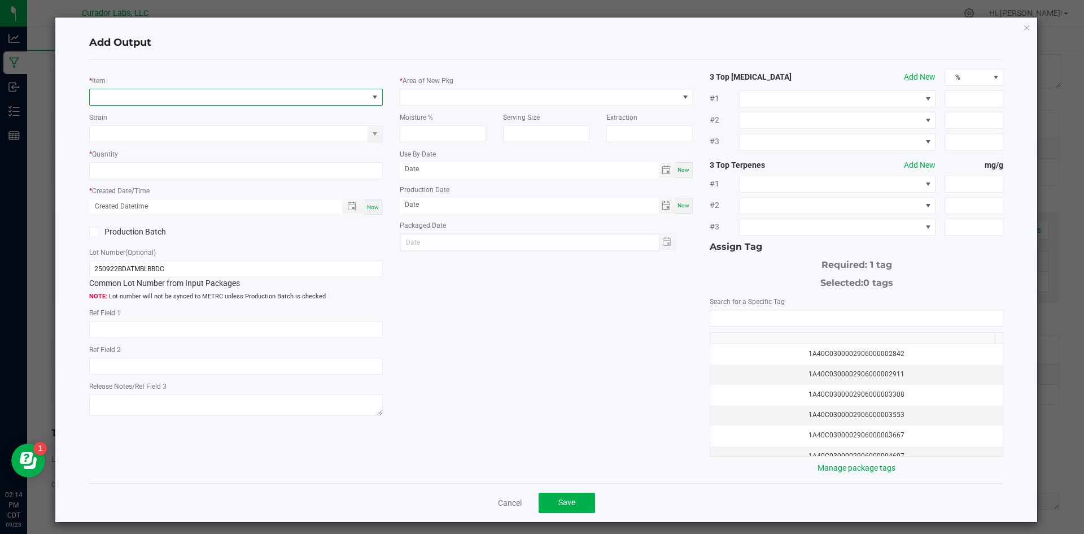
click at [213, 103] on span "NO DATA FOUND" at bounding box center [229, 97] width 278 height 16
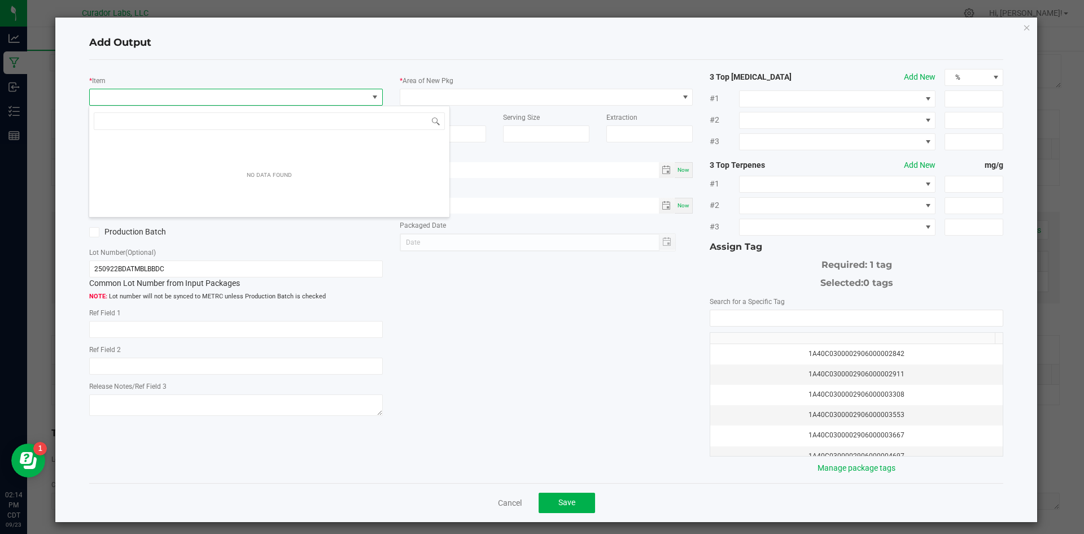
scroll to position [17, 291]
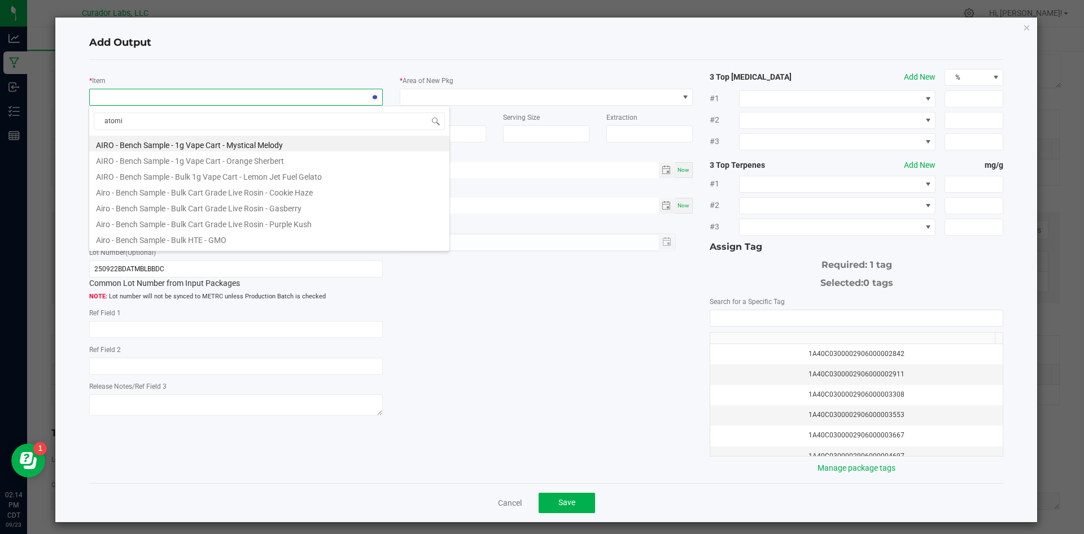
type input "atomic"
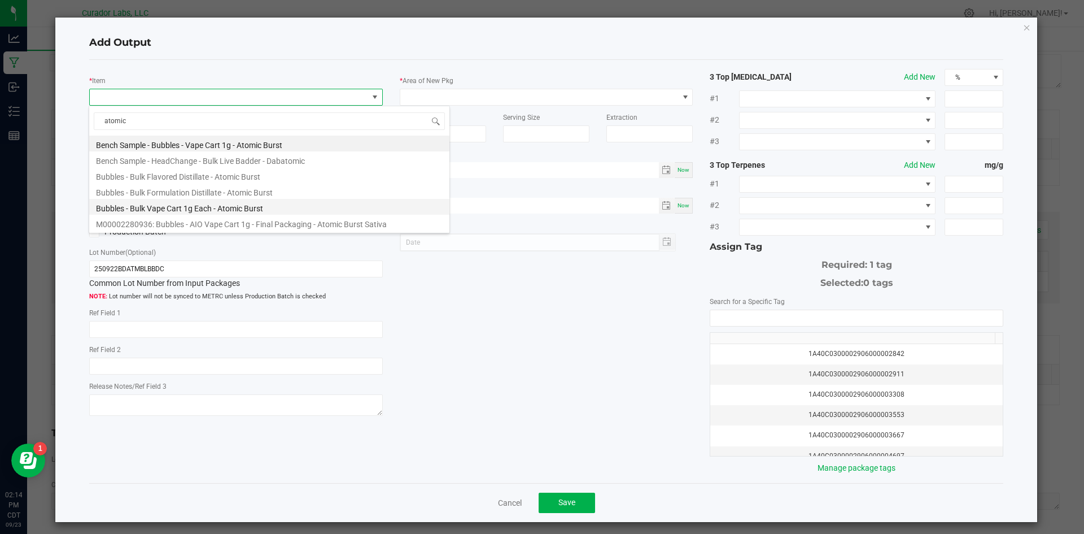
click at [167, 202] on li "Bubbles - Bulk Vape Cart 1g Each - Atomic Burst" at bounding box center [269, 207] width 360 height 16
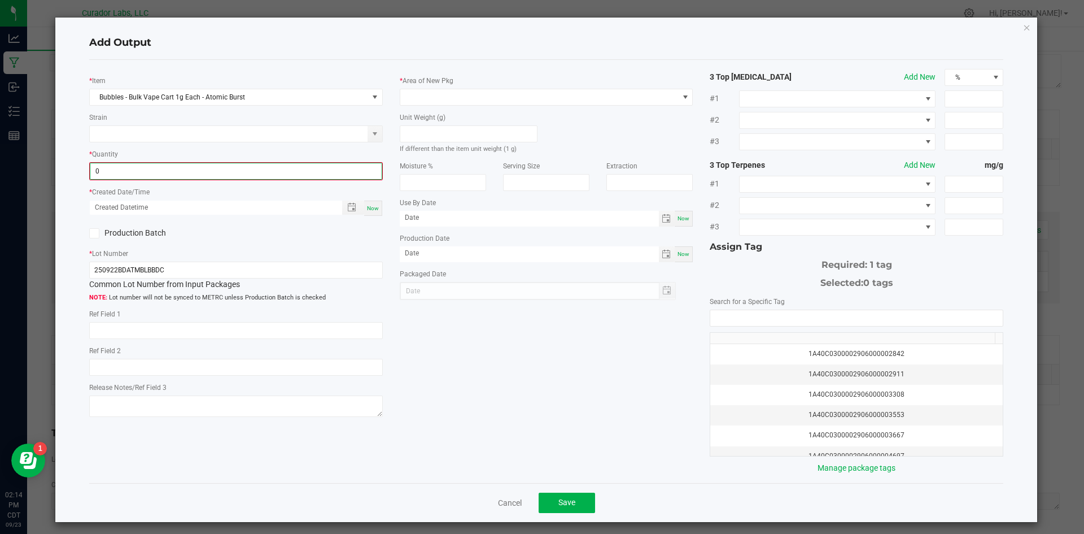
click at [166, 174] on input "0" at bounding box center [235, 171] width 291 height 16
type input "956 ea"
click at [370, 202] on div "Now" at bounding box center [373, 206] width 18 height 15
type input "[DATE] 2:15 PM"
type input "[DATE]"
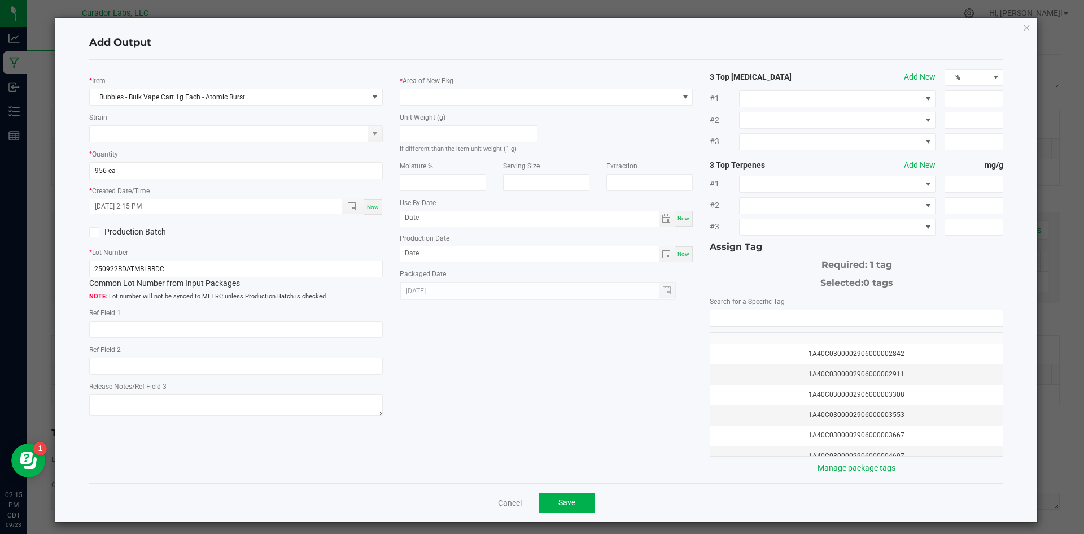
click at [94, 236] on span at bounding box center [94, 232] width 10 height 10
click at [0, 0] on input "Production Batch" at bounding box center [0, 0] width 0 height 0
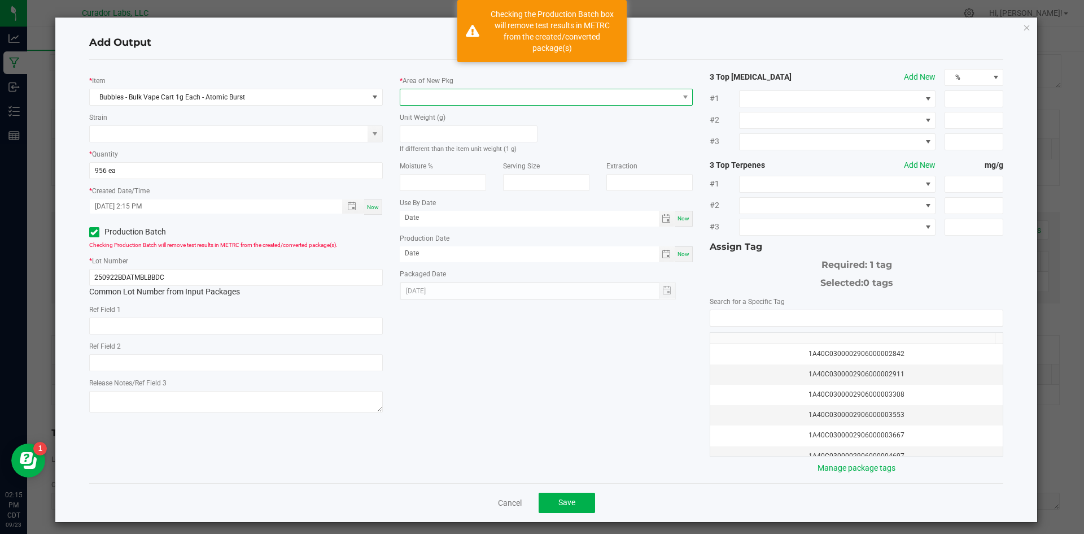
click at [435, 100] on span at bounding box center [539, 97] width 278 height 16
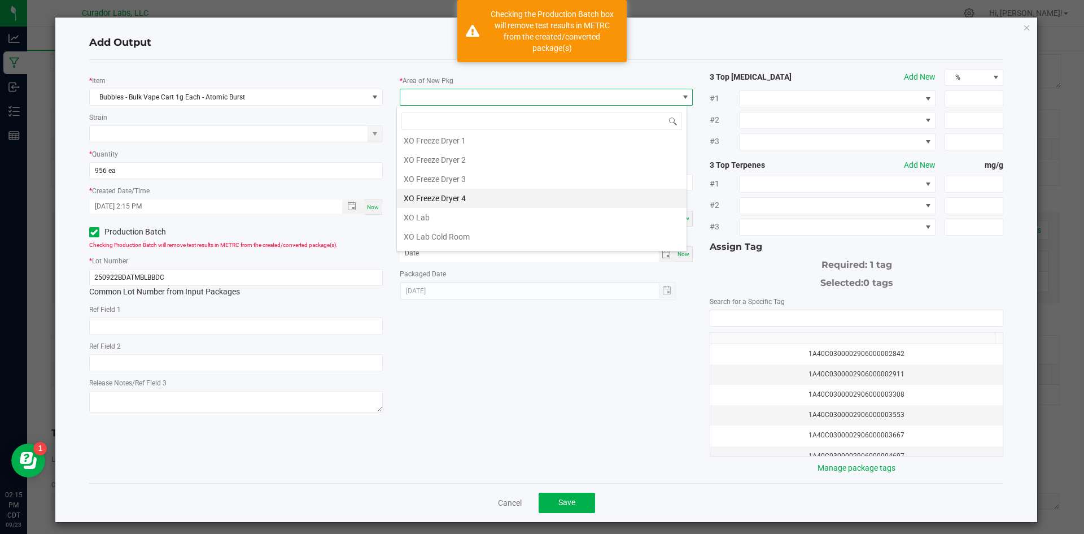
scroll to position [1215, 0]
click at [421, 154] on li "Vault" at bounding box center [542, 158] width 290 height 19
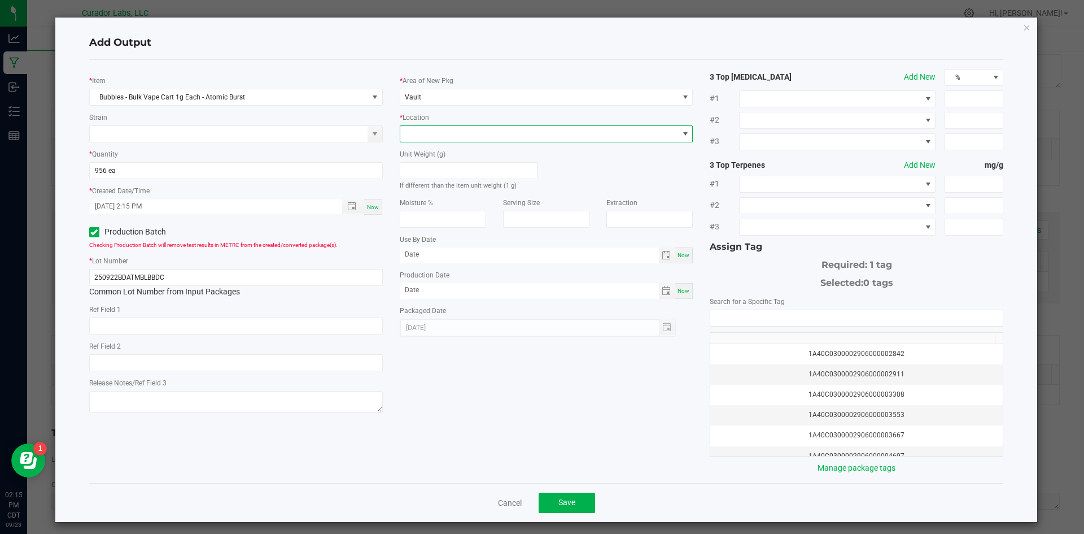
click at [410, 126] on span at bounding box center [539, 134] width 278 height 16
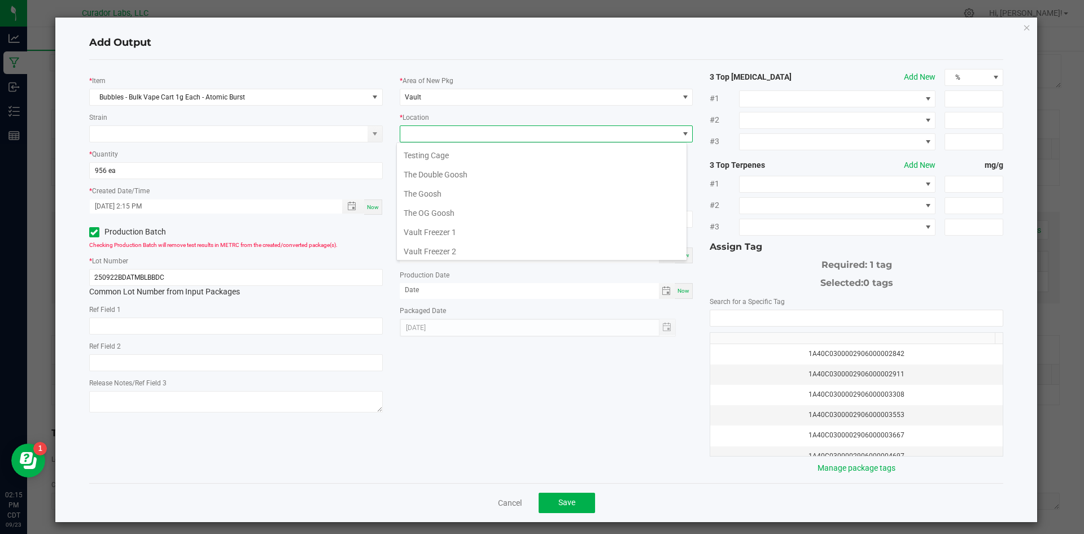
scroll to position [521, 0]
click at [430, 154] on li "Testing Cage" at bounding box center [542, 151] width 290 height 19
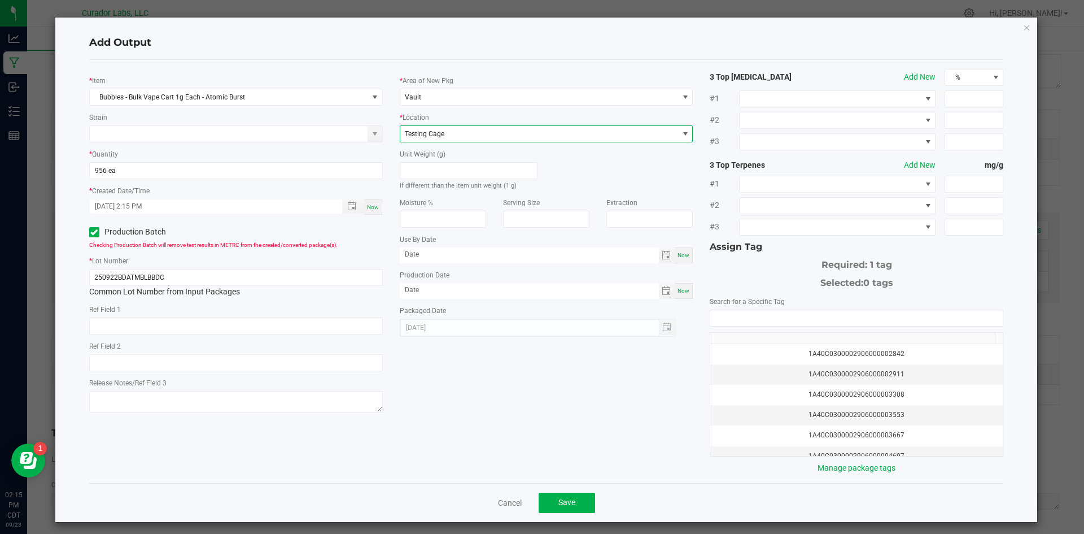
click at [679, 286] on div "Now" at bounding box center [684, 291] width 18 height 16
type input "[DATE]"
click at [676, 259] on div "Now" at bounding box center [684, 255] width 18 height 16
click at [478, 252] on input "[DATE]" at bounding box center [529, 254] width 259 height 14
type input "[DATE]"
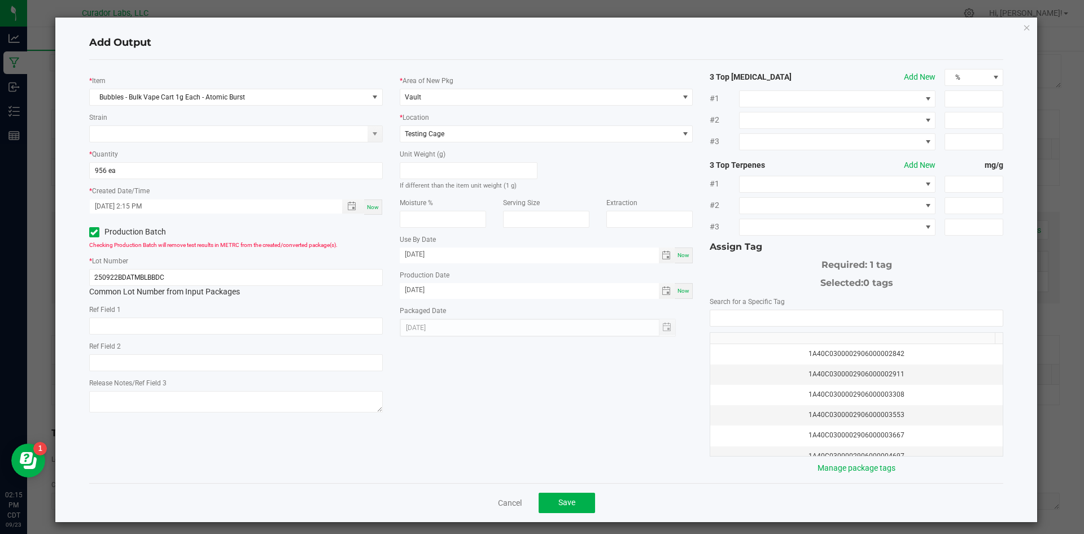
click at [506, 382] on div "* Item Bubbles - Bulk Vape Cart 1g Each - Atomic Burst Strain * Quantity 956 ea…" at bounding box center [547, 271] width 932 height 405
click at [754, 318] on input "NO DATA FOUND" at bounding box center [856, 318] width 292 height 16
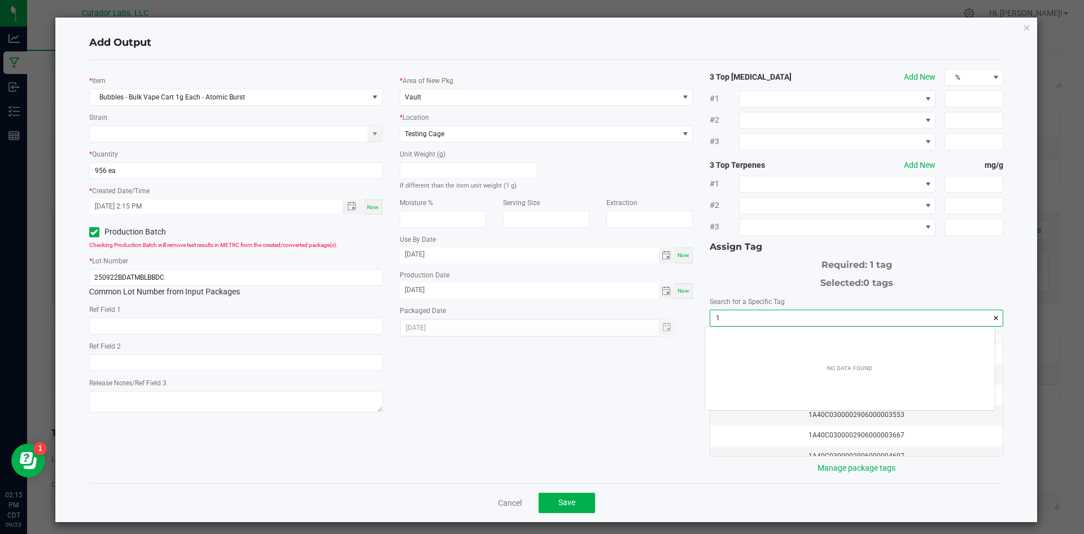
scroll to position [16, 290]
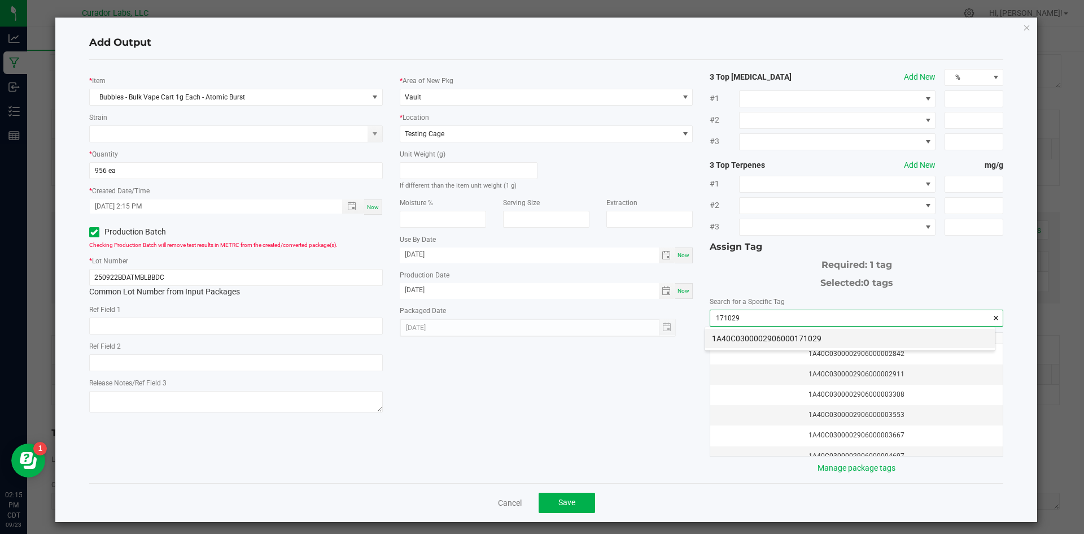
click at [751, 334] on li "1A40C0300002906000171029" at bounding box center [850, 338] width 290 height 19
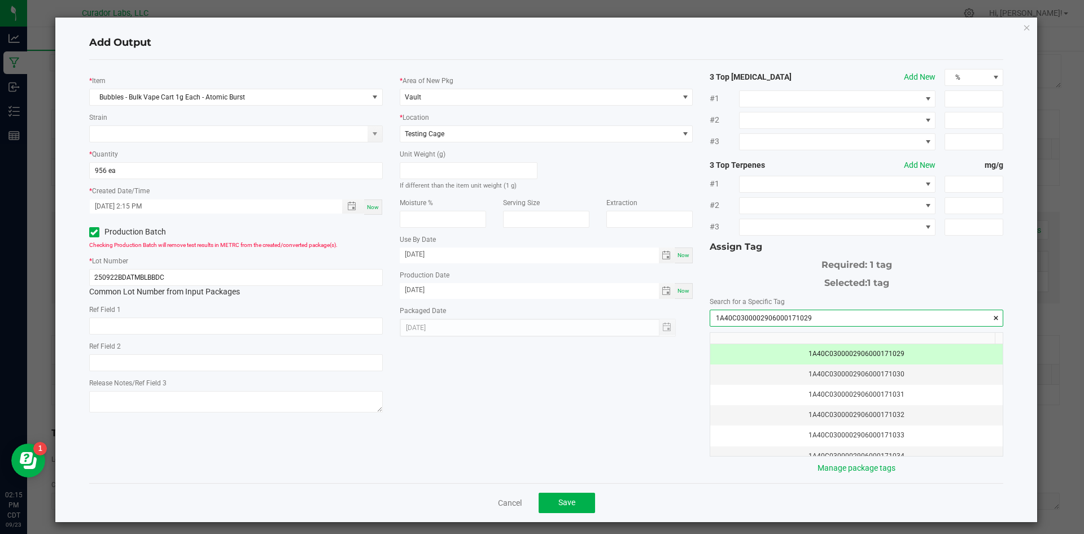
type input "1A40C0300002906000171029"
click at [636, 364] on div "* Item Bubbles - Bulk Vape Cart 1g Each - Atomic Burst Strain * Quantity 956 ea…" at bounding box center [547, 271] width 932 height 405
click at [583, 499] on button "Save" at bounding box center [567, 502] width 56 height 20
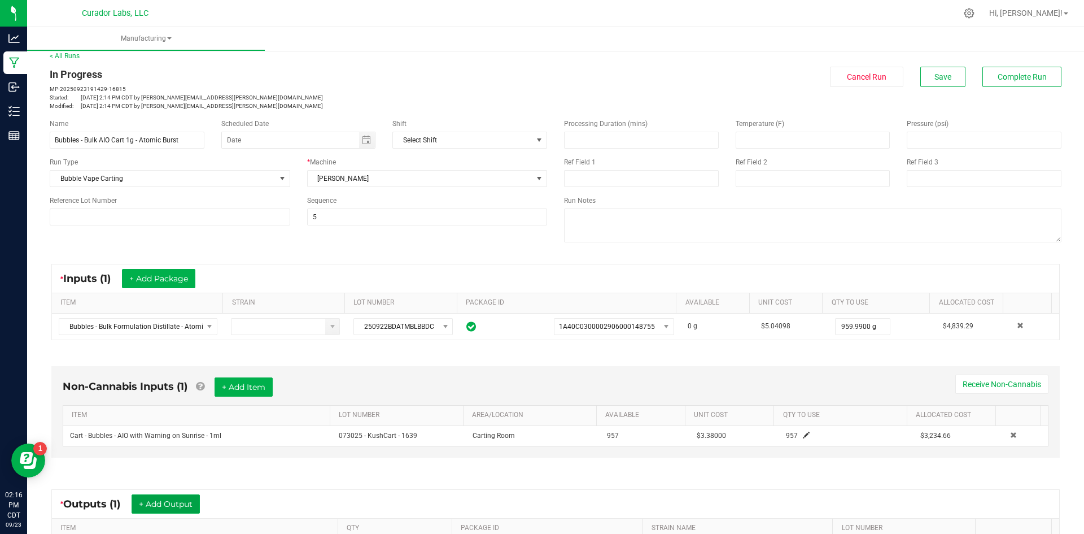
scroll to position [0, 0]
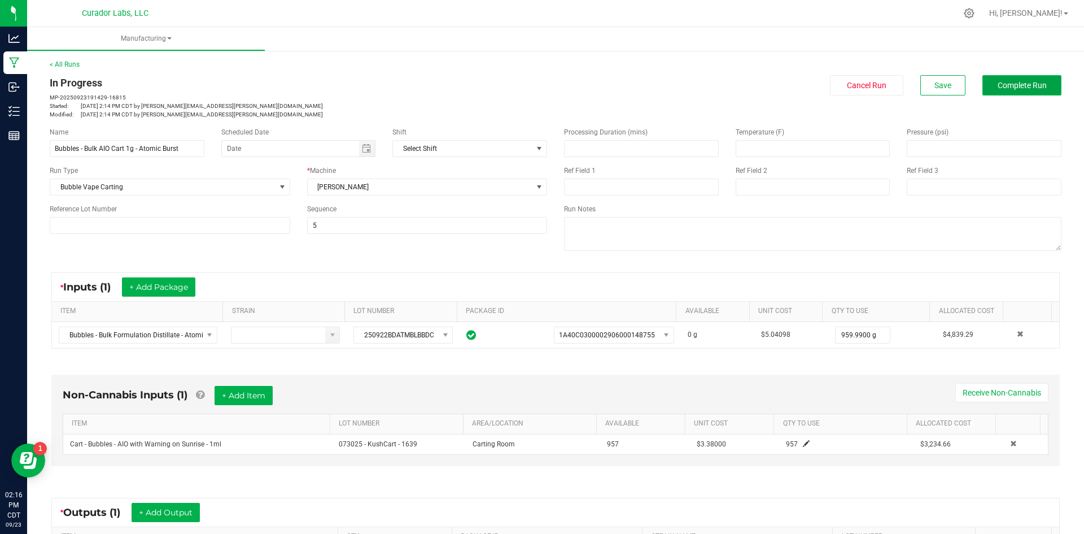
click at [998, 88] on span "Complete Run" at bounding box center [1022, 85] width 49 height 9
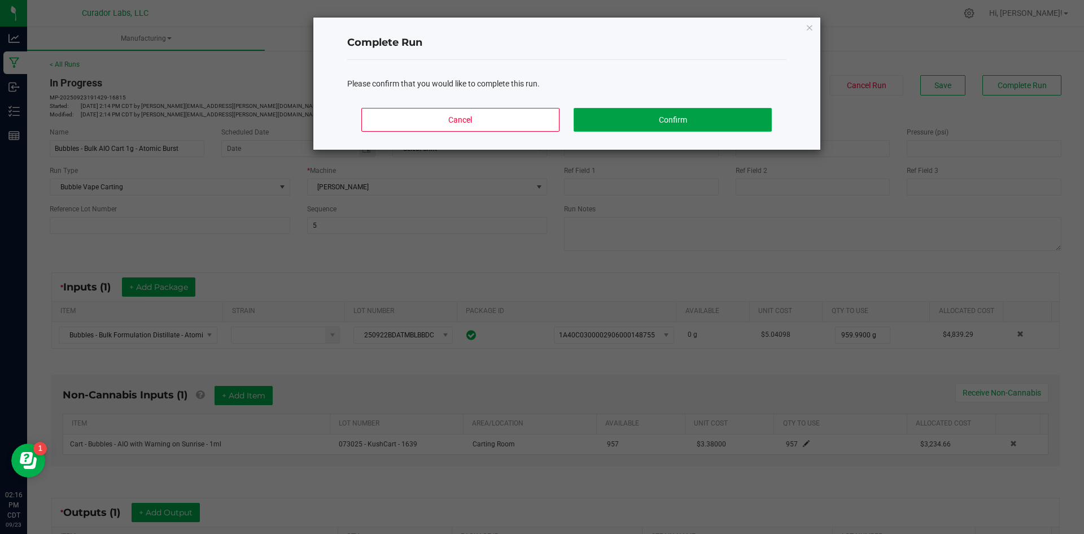
click at [711, 126] on button "Confirm" at bounding box center [673, 120] width 198 height 24
